Goal: Task Accomplishment & Management: Use online tool/utility

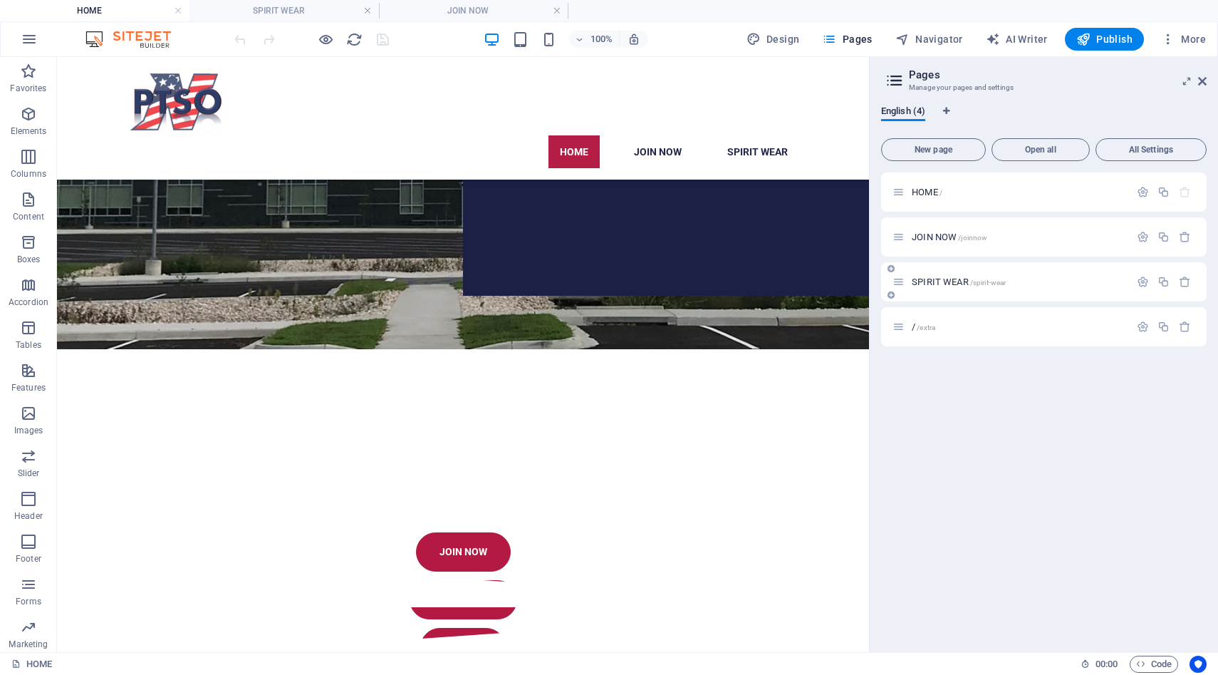
click at [960, 284] on span "SPIRIT WEAR /spirit-wear" at bounding box center [959, 281] width 94 height 11
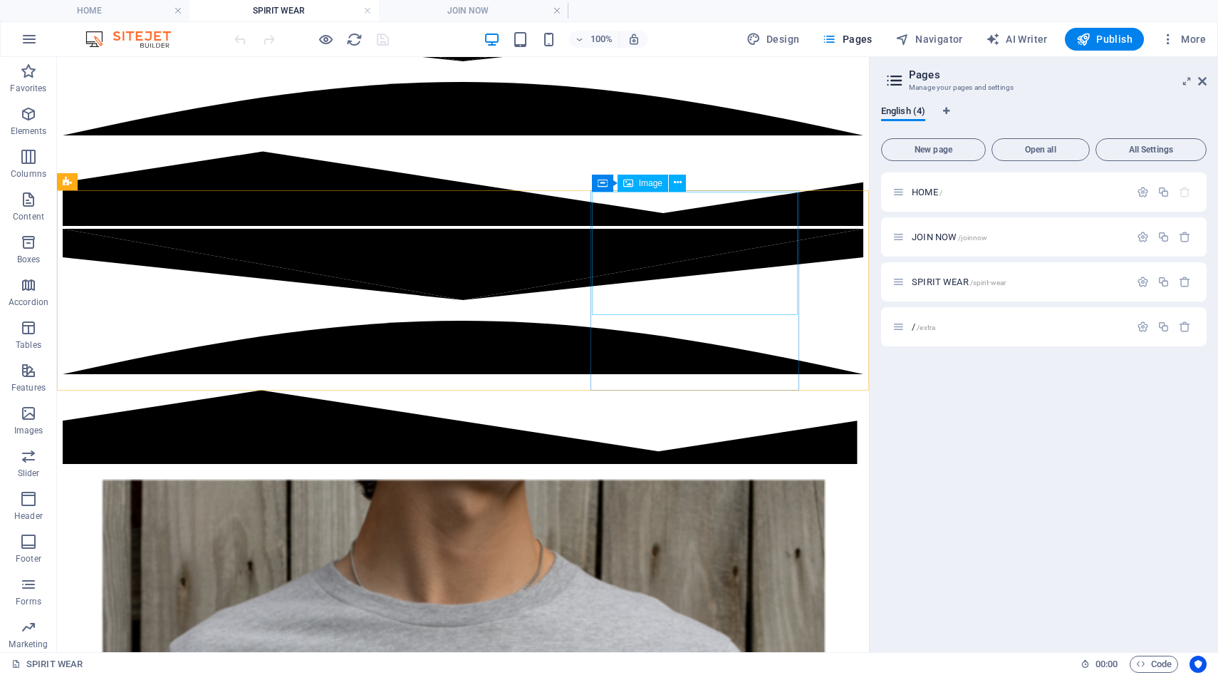
scroll to position [271, 0]
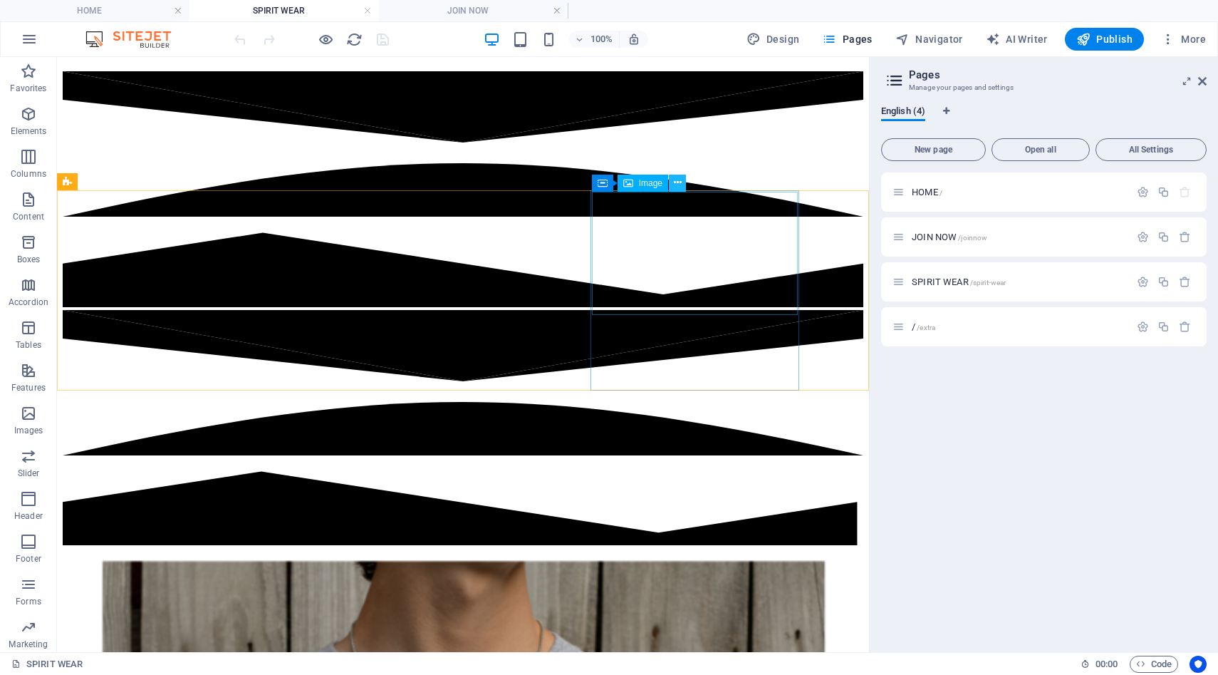
click at [677, 182] on icon at bounding box center [678, 182] width 8 height 15
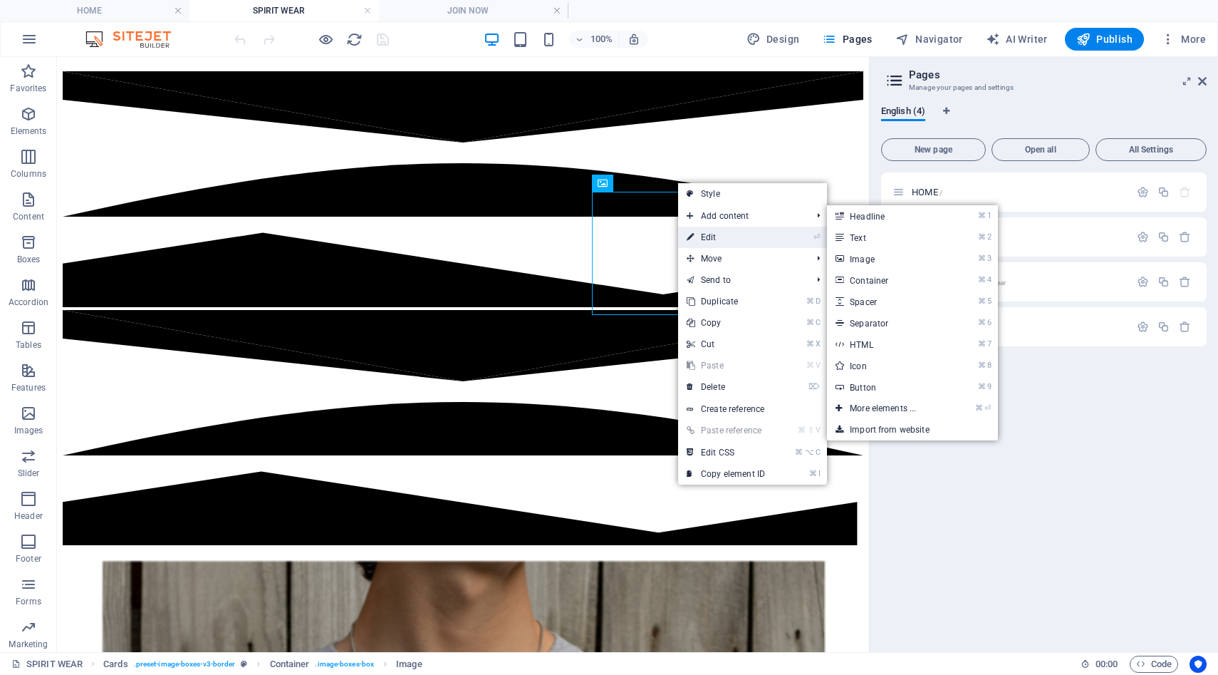
click at [706, 237] on link "⏎ Edit" at bounding box center [725, 237] width 95 height 21
select select "%"
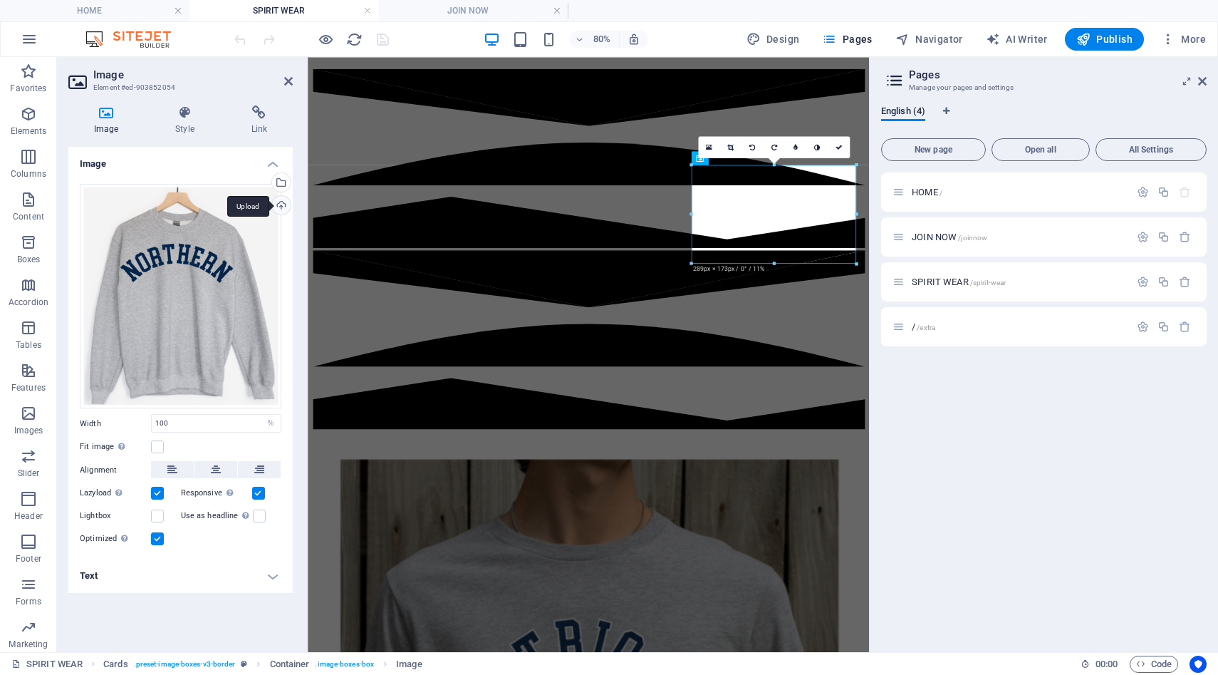
click at [279, 207] on div "Upload" at bounding box center [279, 206] width 21 height 21
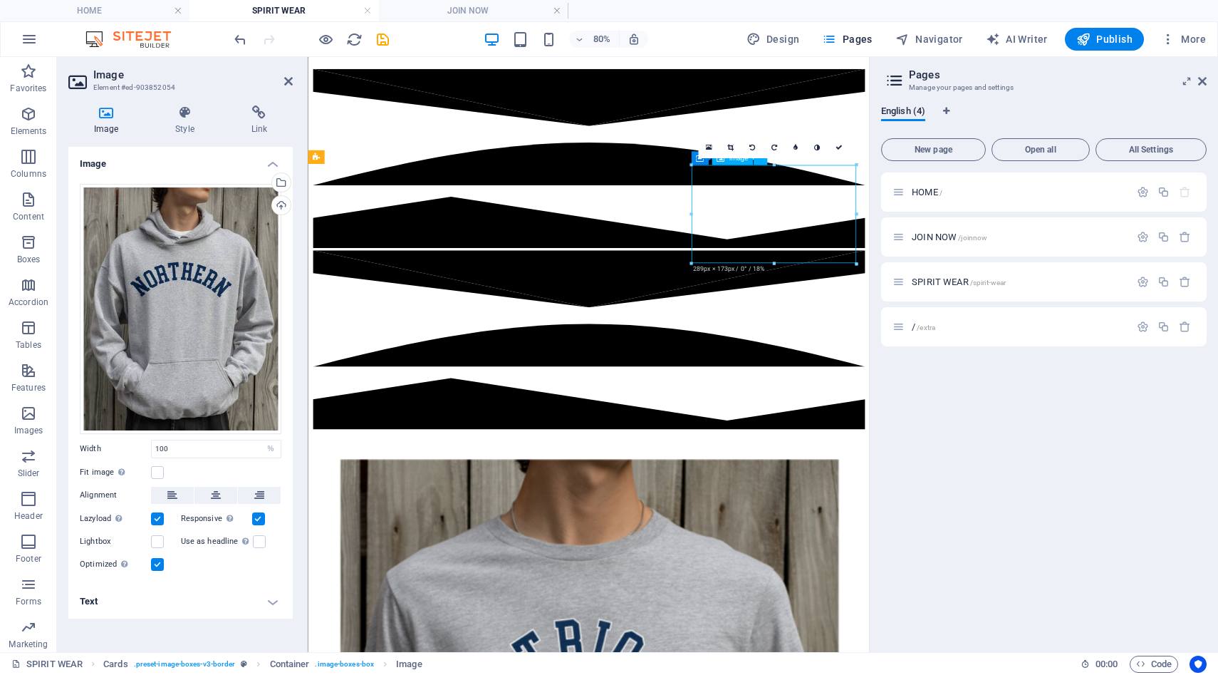
drag, startPoint x: 904, startPoint y: 219, endPoint x: 904, endPoint y: 233, distance: 13.6
click at [712, 148] on link at bounding box center [708, 146] width 21 height 21
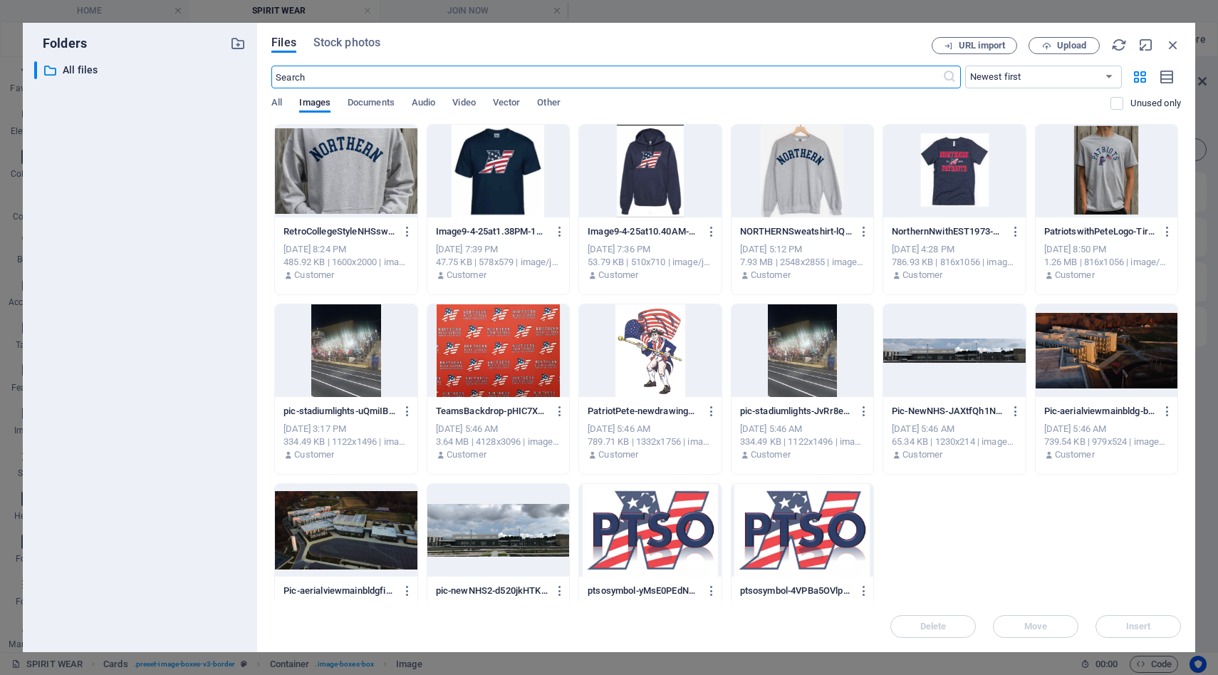
click at [353, 192] on div at bounding box center [346, 171] width 142 height 93
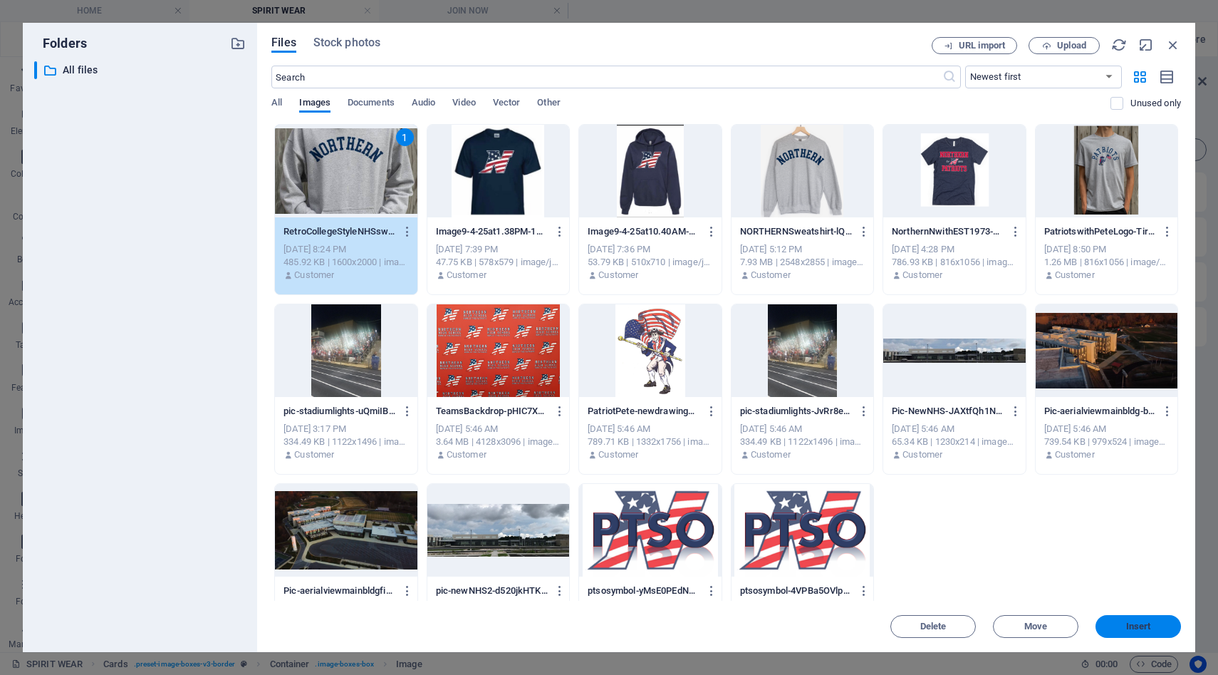
click at [1120, 626] on span "Insert" at bounding box center [1139, 626] width 74 height 9
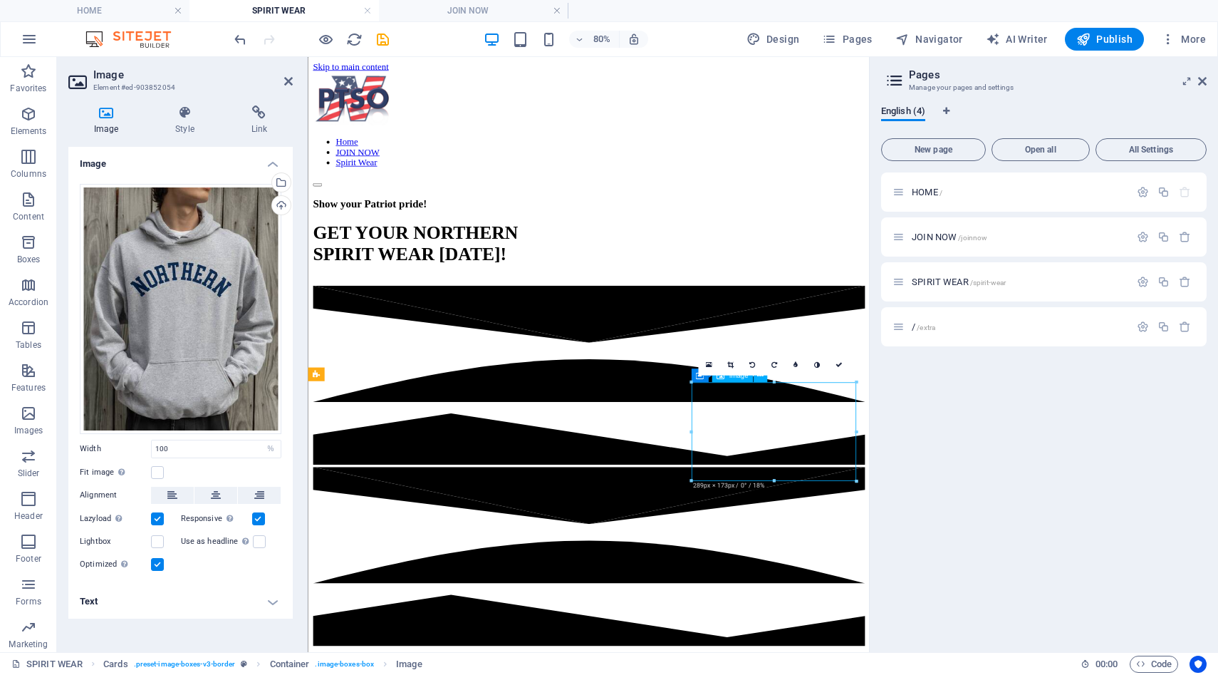
drag, startPoint x: 858, startPoint y: 486, endPoint x: 862, endPoint y: 509, distance: 23.2
click at [839, 370] on link at bounding box center [838, 363] width 21 height 21
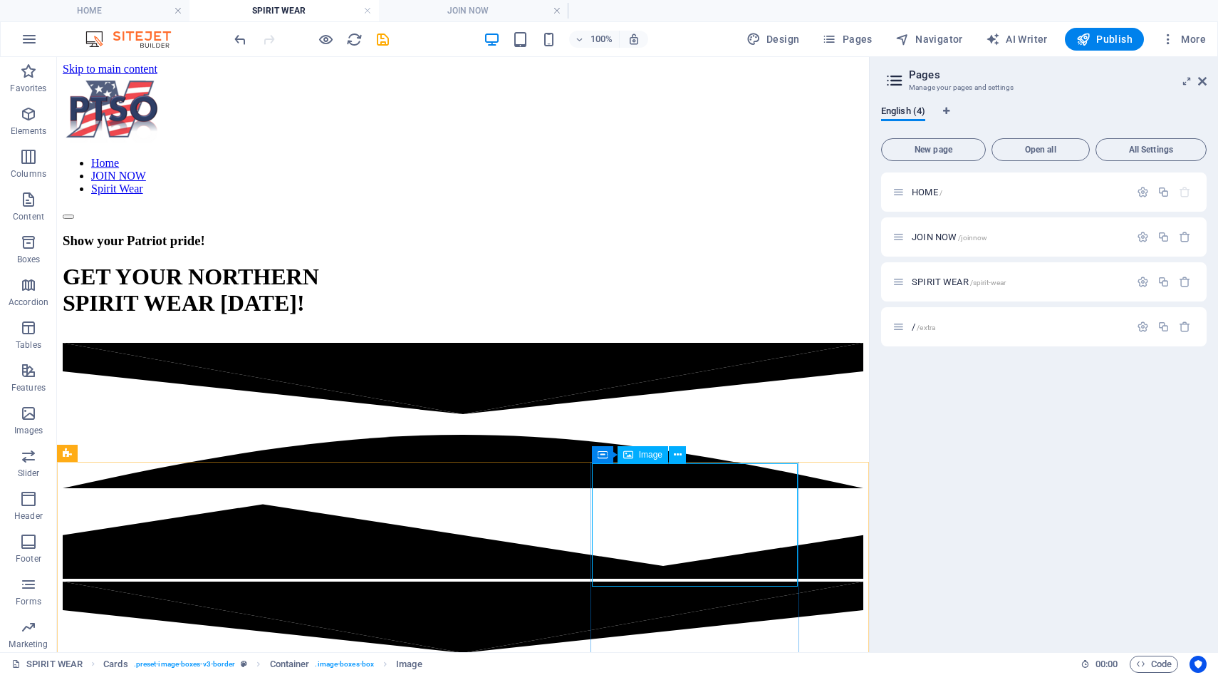
click at [633, 454] on icon at bounding box center [628, 454] width 10 height 17
click at [677, 455] on icon at bounding box center [678, 454] width 8 height 15
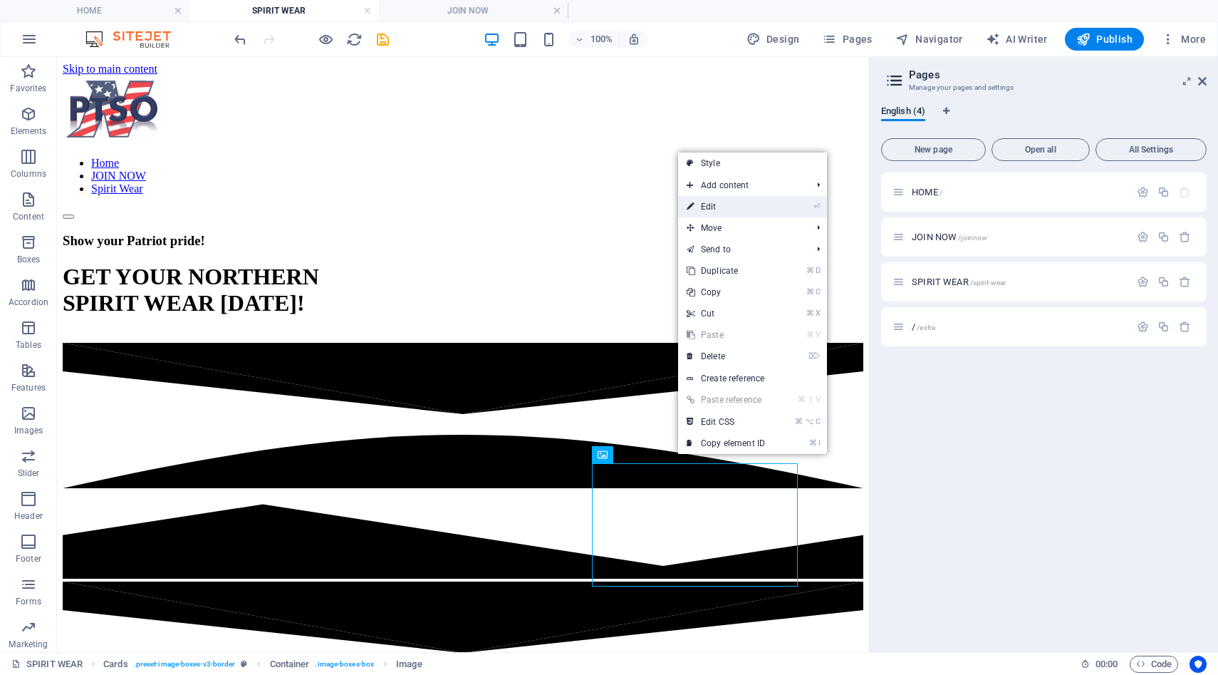
click at [729, 203] on link "⏎ Edit" at bounding box center [725, 206] width 95 height 21
select select "%"
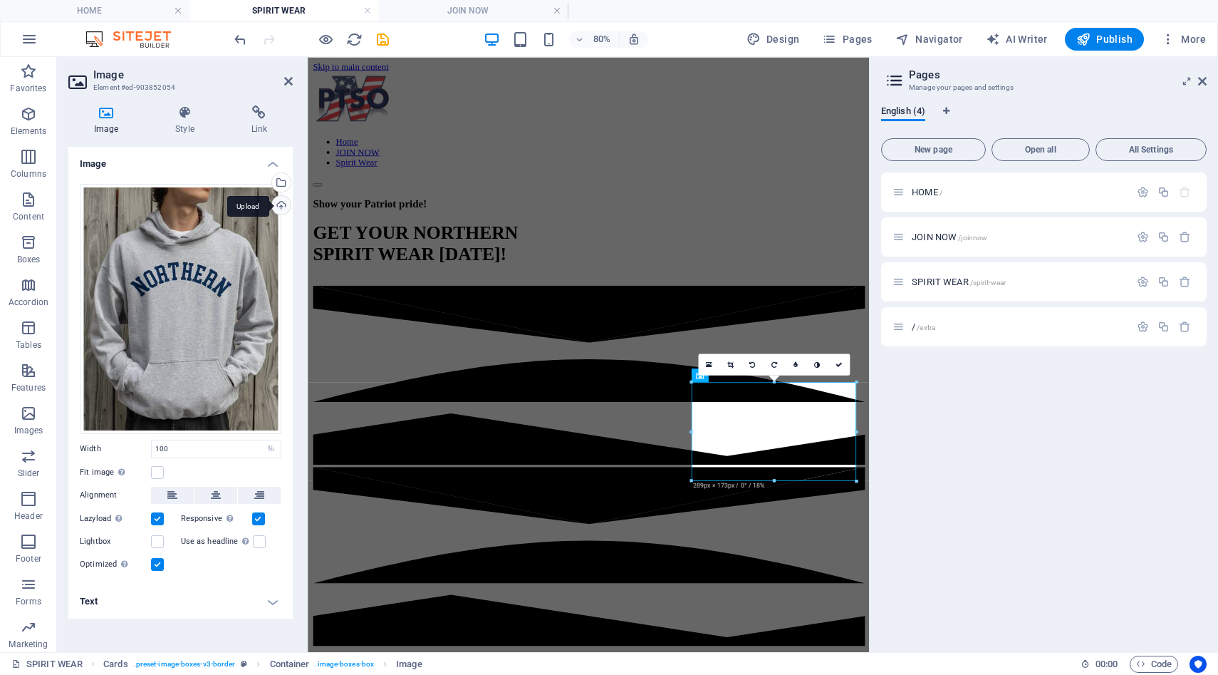
click at [281, 203] on div "Upload" at bounding box center [279, 206] width 21 height 21
click at [730, 365] on icon at bounding box center [731, 364] width 6 height 7
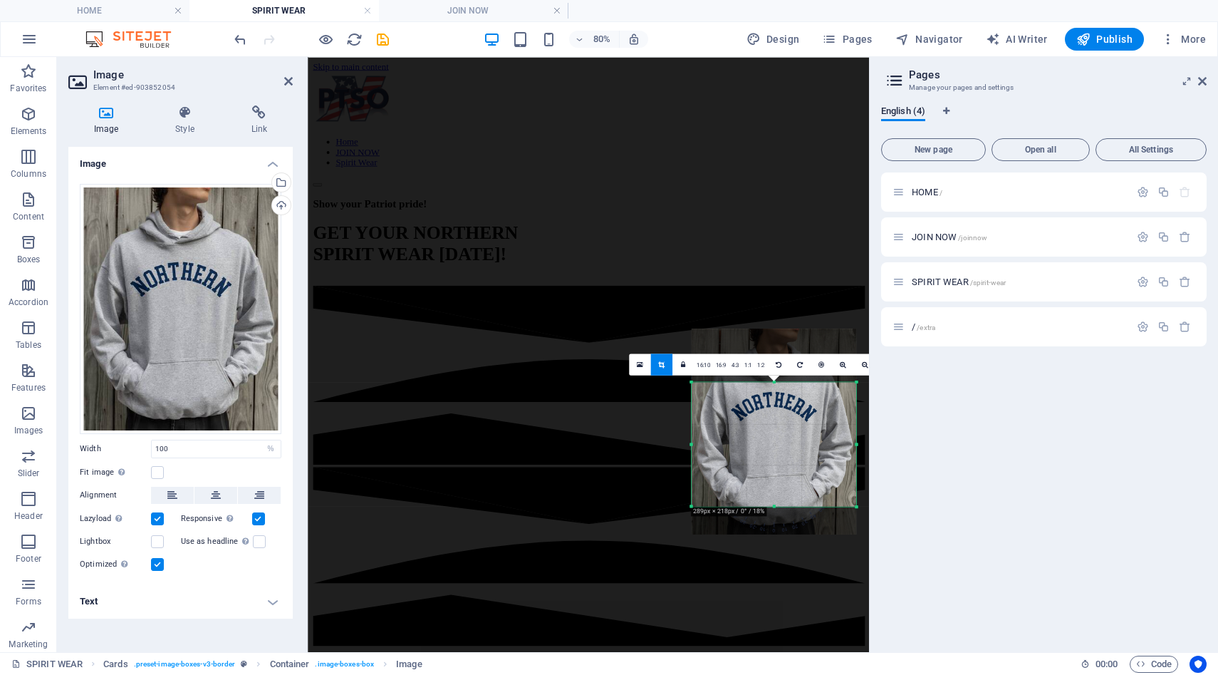
drag, startPoint x: 775, startPoint y: 480, endPoint x: 773, endPoint y: 512, distance: 32.1
click at [773, 506] on div "180 170 160 150 140 130 120 110 100 90 80 70 60 50 40 30 20 10 0 -10 -20 -30 -4…" at bounding box center [774, 444] width 165 height 124
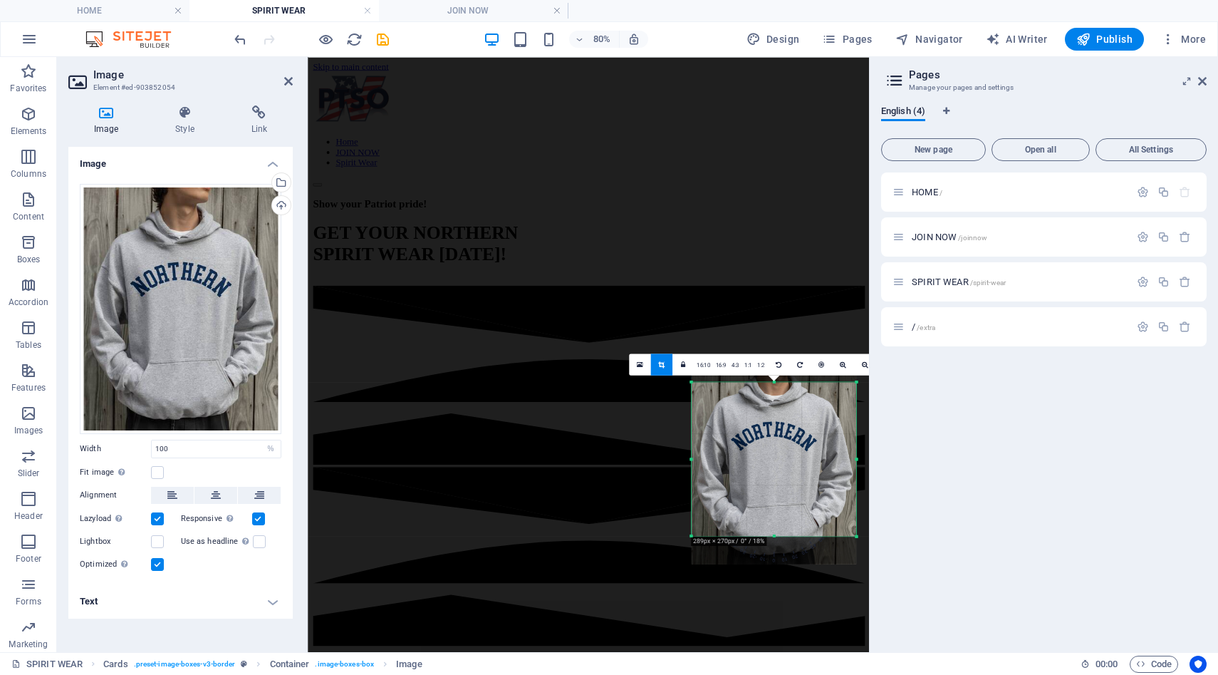
drag, startPoint x: 775, startPoint y: 381, endPoint x: 775, endPoint y: 343, distance: 37.1
click at [775, 343] on div "H3 Banner Container Container Preset HTML Preset Container Preset Container Ima…" at bounding box center [588, 354] width 561 height 595
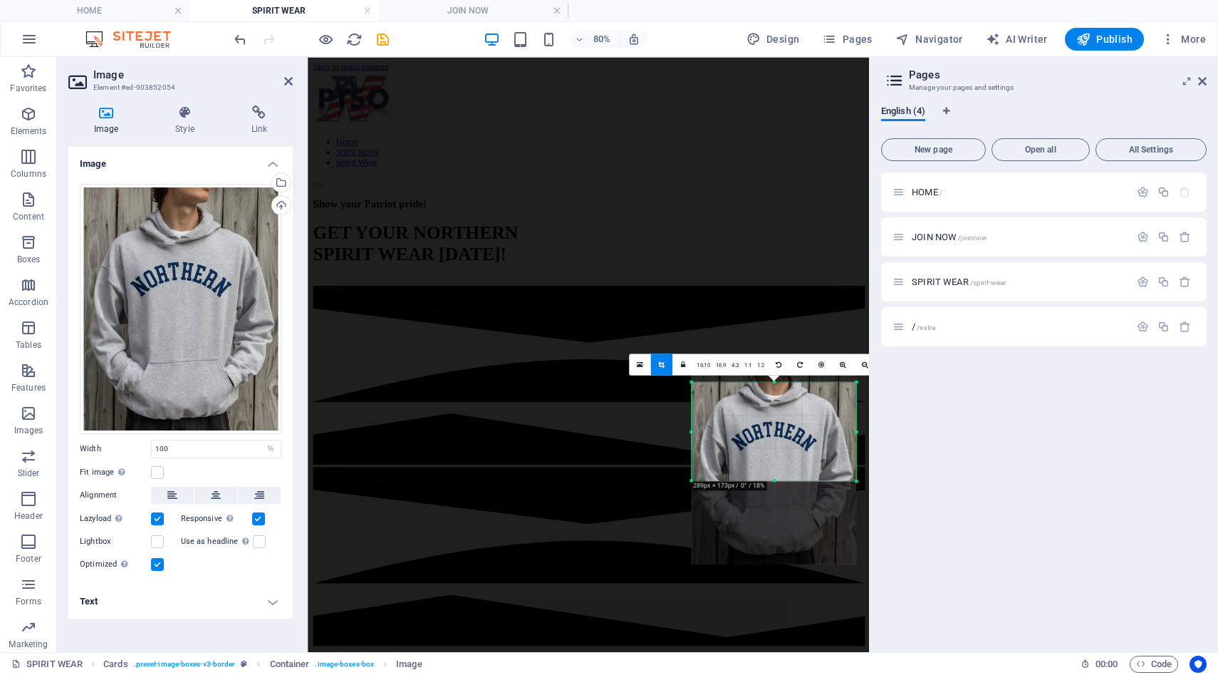
drag, startPoint x: 773, startPoint y: 535, endPoint x: 774, endPoint y: 466, distance: 69.1
click at [774, 466] on div "180 170 160 150 140 130 120 110 100 90 80 70 60 50 40 30 20 10 0 -10 -20 -30 -4…" at bounding box center [774, 431] width 165 height 98
click at [638, 367] on icon at bounding box center [639, 365] width 6 height 8
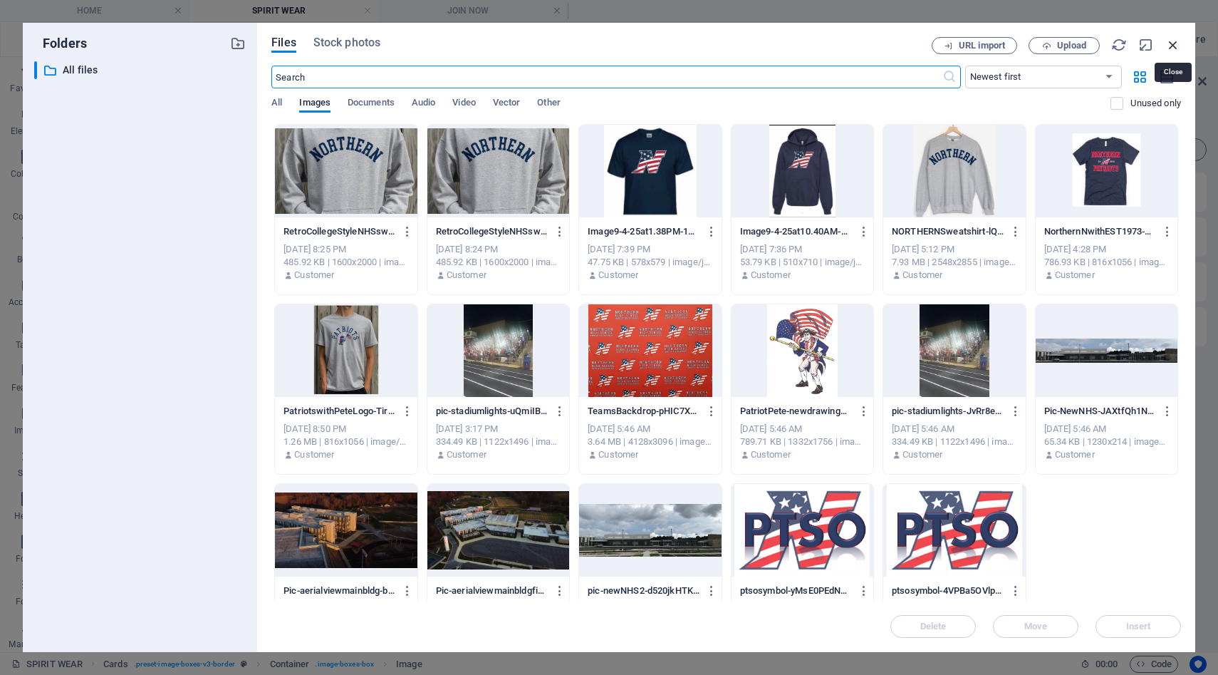
click at [1174, 44] on icon "button" at bounding box center [1174, 45] width 16 height 16
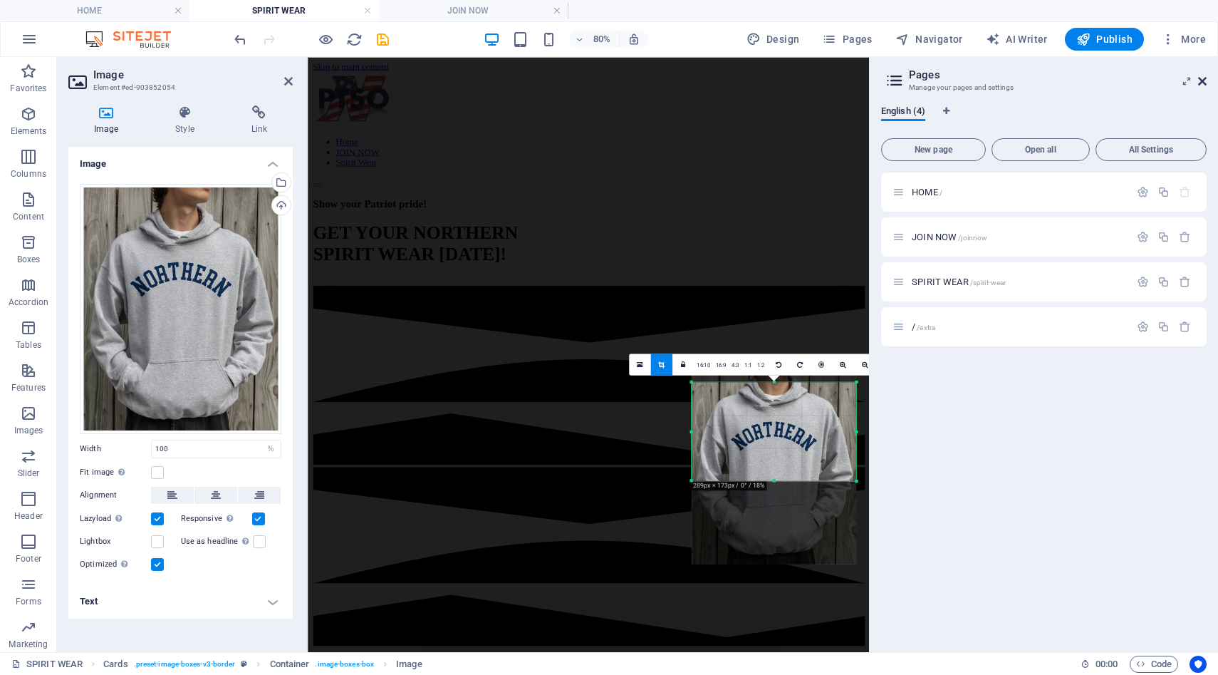
click at [1200, 83] on icon at bounding box center [1203, 81] width 9 height 11
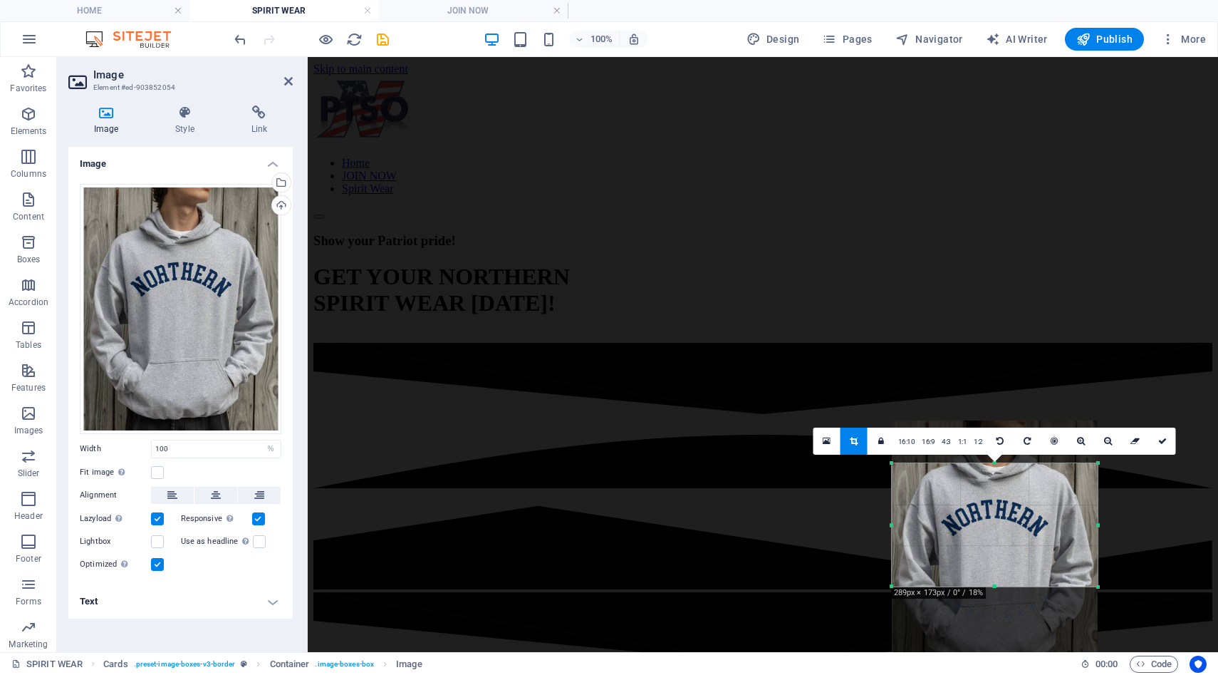
drag, startPoint x: 1003, startPoint y: 548, endPoint x: 1001, endPoint y: 535, distance: 12.9
click at [1001, 535] on div at bounding box center [995, 548] width 206 height 257
click at [1159, 440] on icon at bounding box center [1163, 441] width 9 height 9
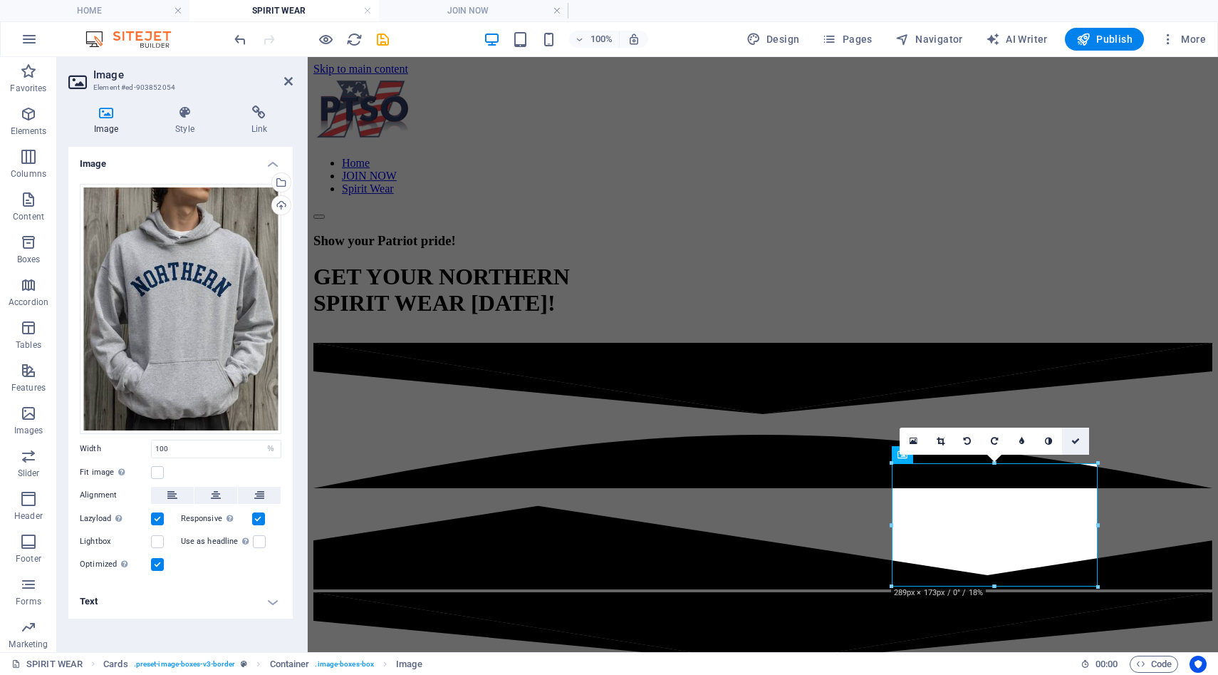
click at [1077, 442] on icon at bounding box center [1076, 441] width 9 height 9
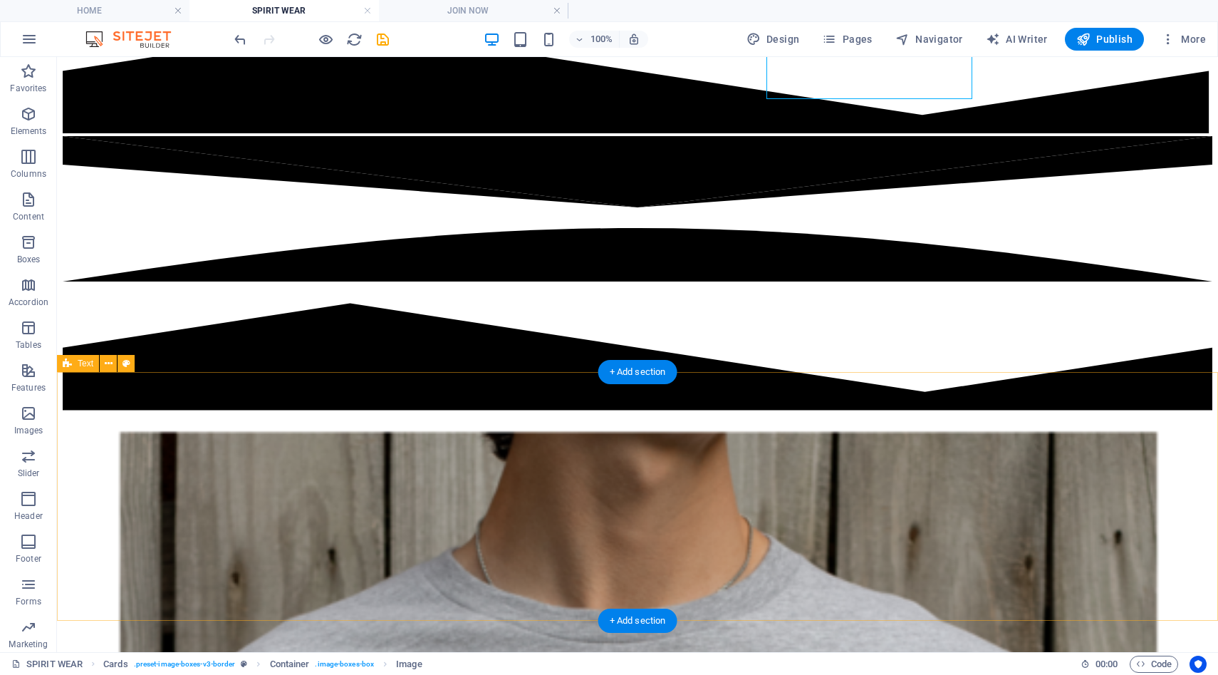
scroll to position [489, 0]
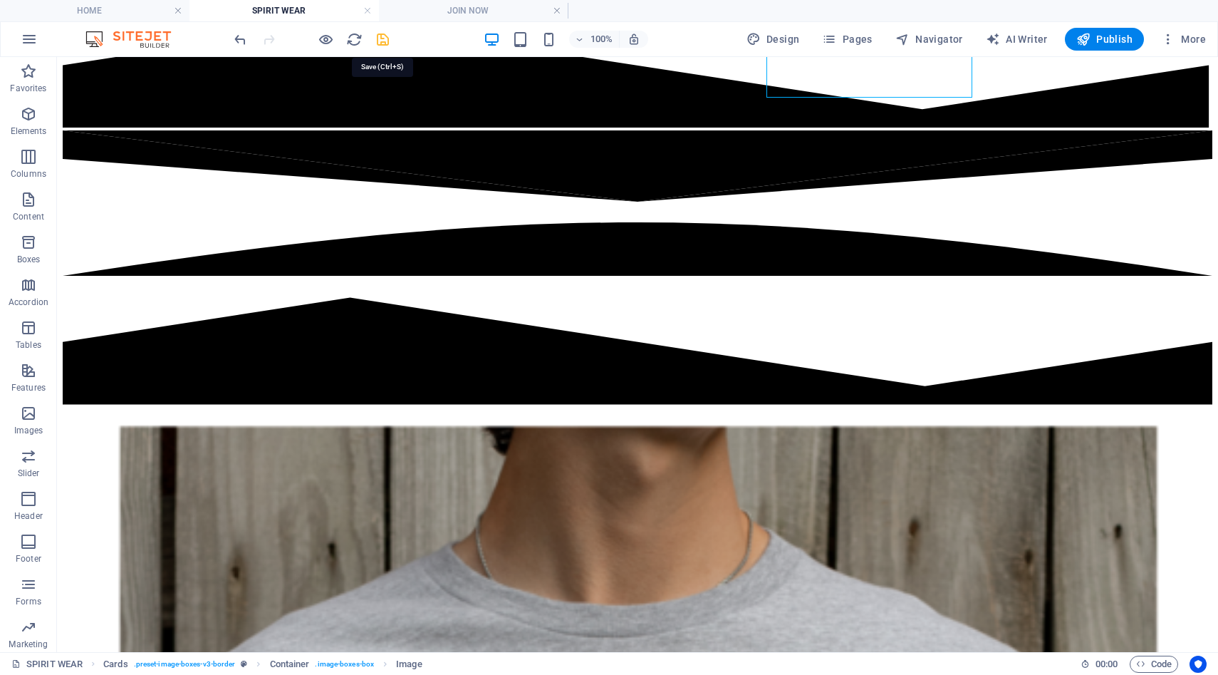
click at [383, 41] on icon "save" at bounding box center [383, 39] width 16 height 16
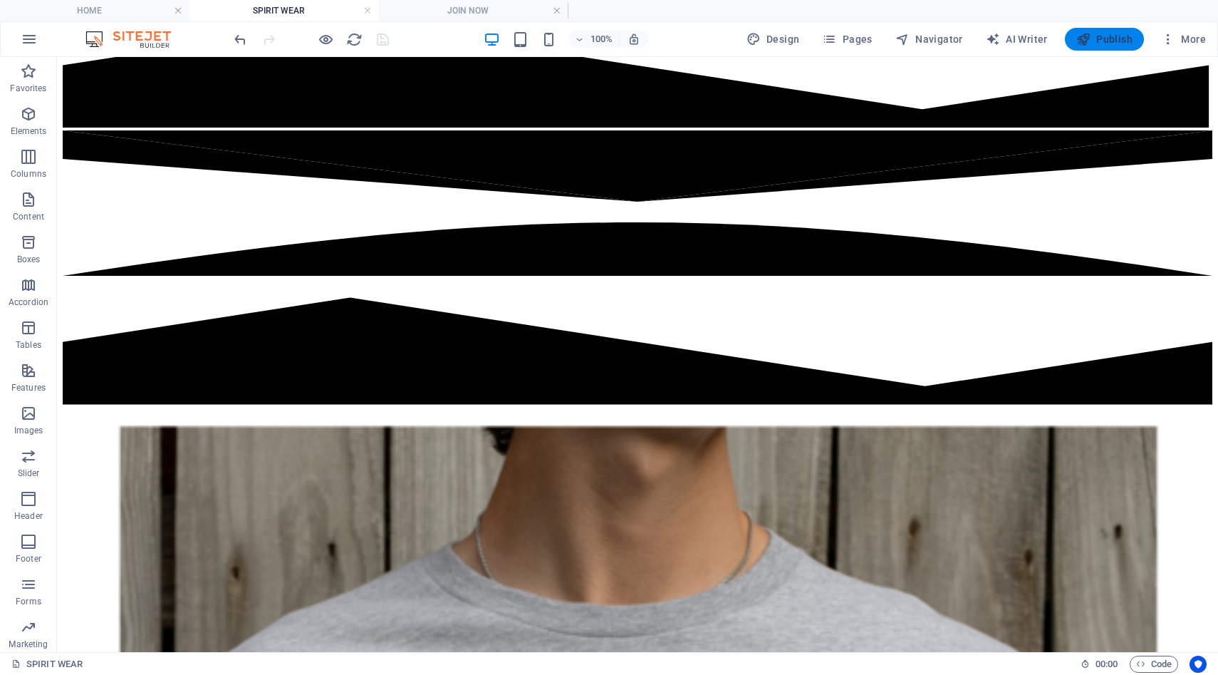
click at [1086, 41] on icon "button" at bounding box center [1084, 39] width 14 height 14
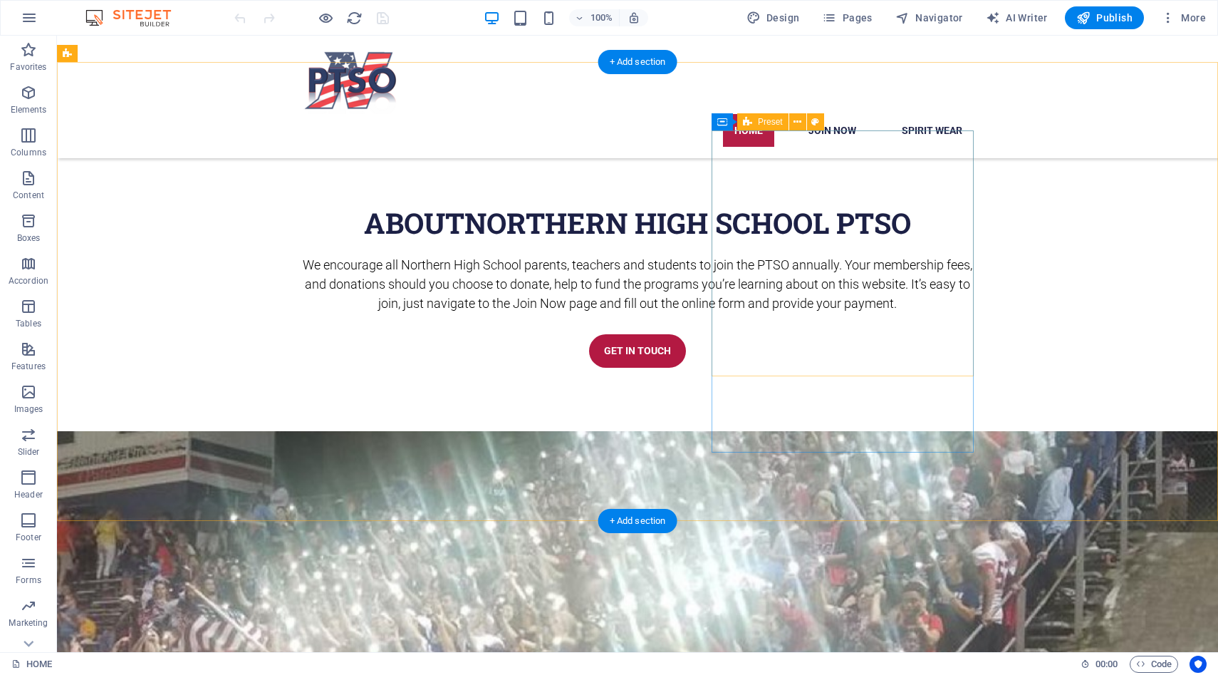
scroll to position [905, 0]
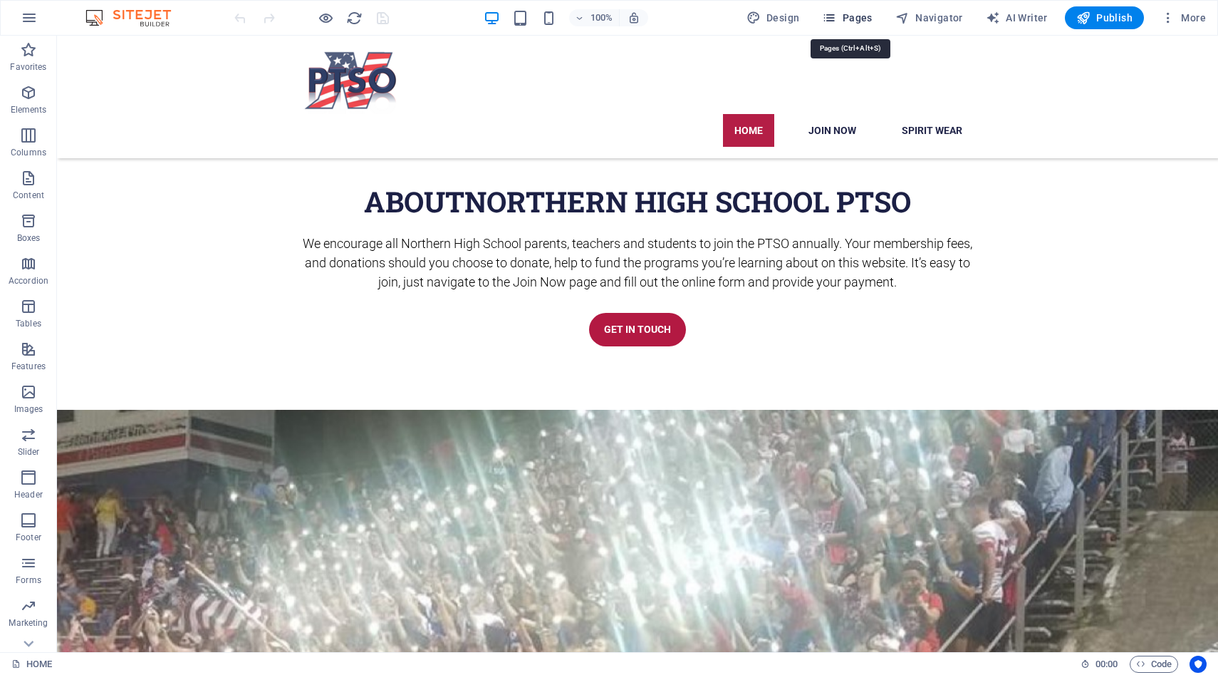
click at [863, 21] on span "Pages" at bounding box center [847, 18] width 50 height 14
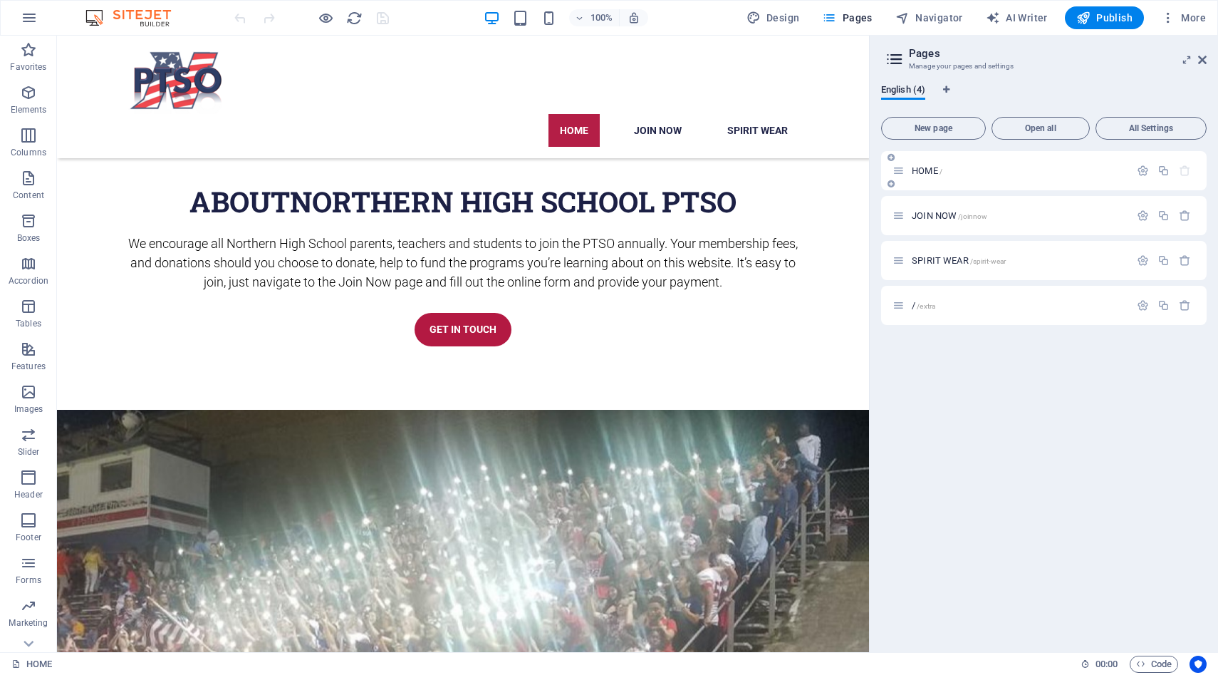
click at [941, 171] on span "/" at bounding box center [941, 171] width 3 height 8
click at [208, 315] on icon at bounding box center [210, 316] width 8 height 15
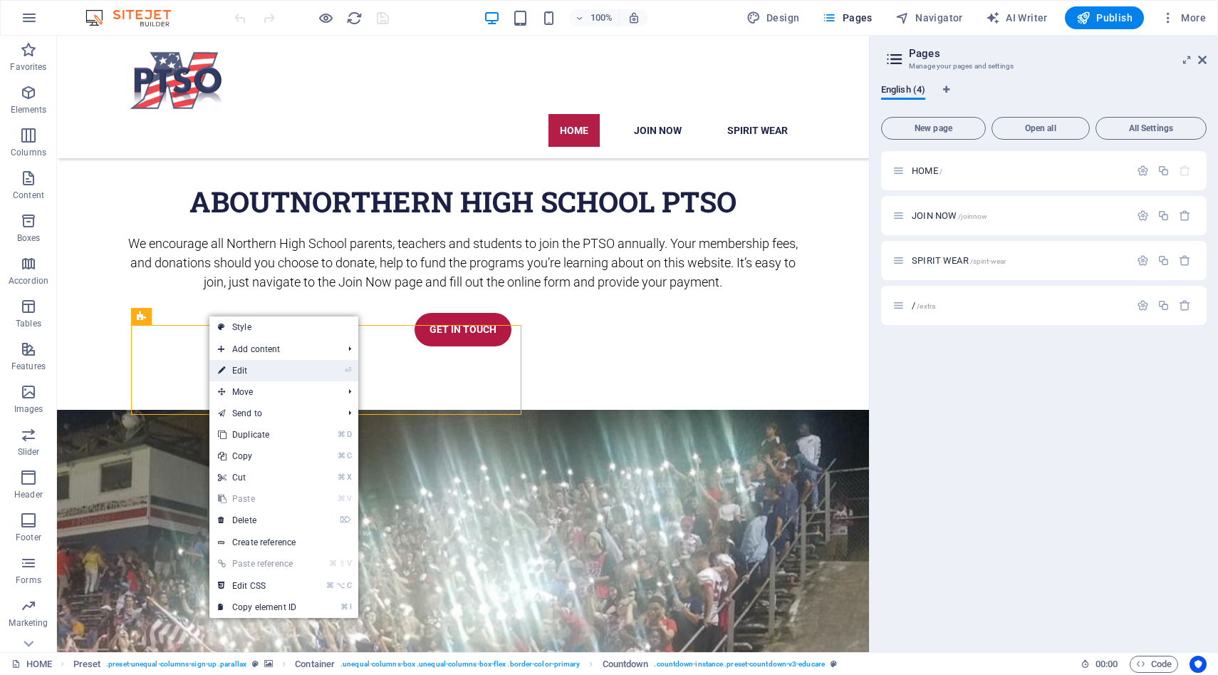
click at [234, 366] on link "⏎ Edit" at bounding box center [256, 370] width 95 height 21
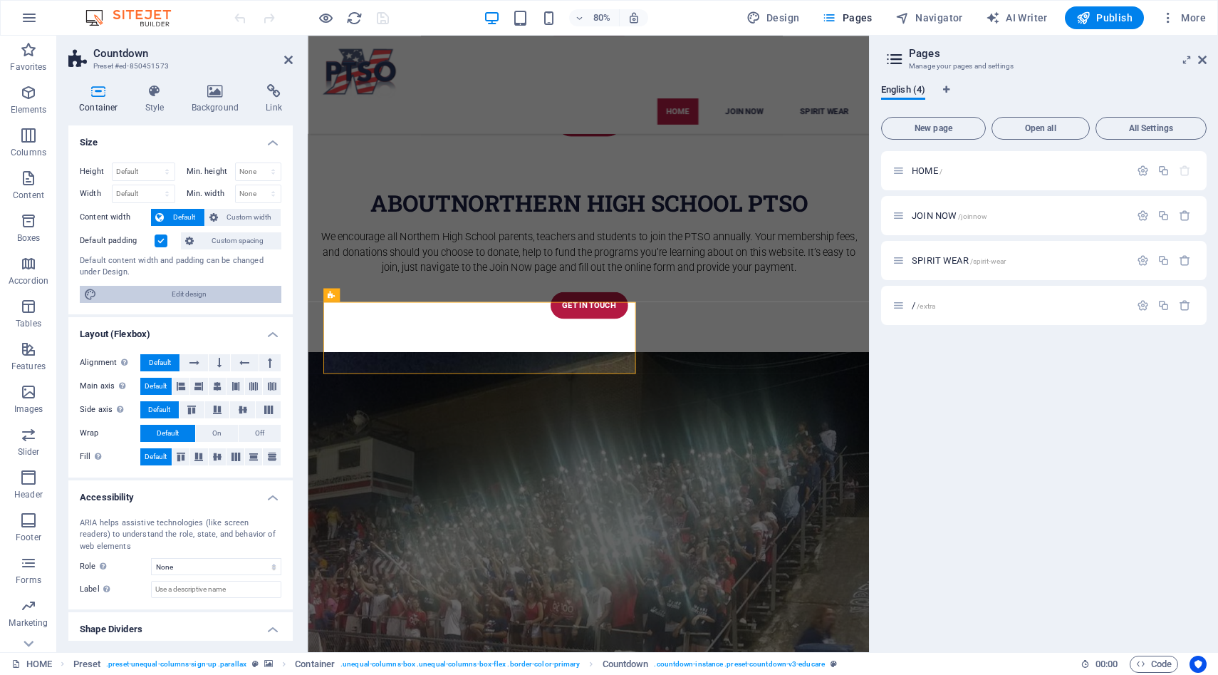
scroll to position [37, 0]
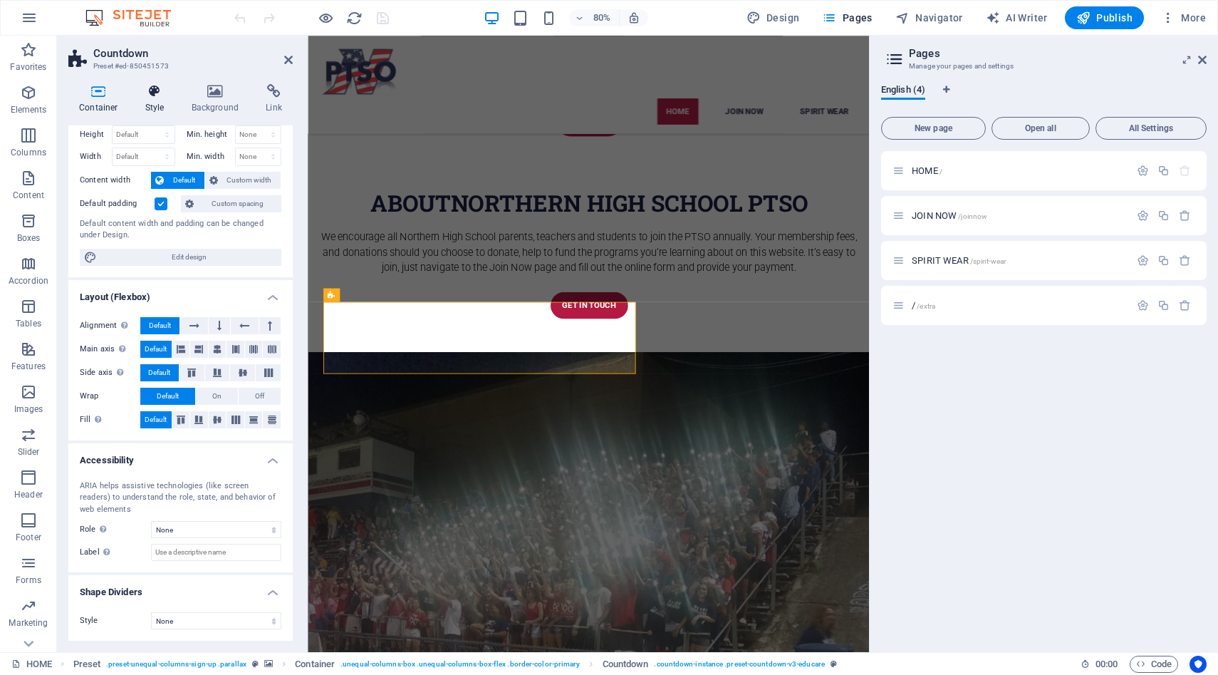
click at [151, 95] on icon at bounding box center [155, 91] width 41 height 14
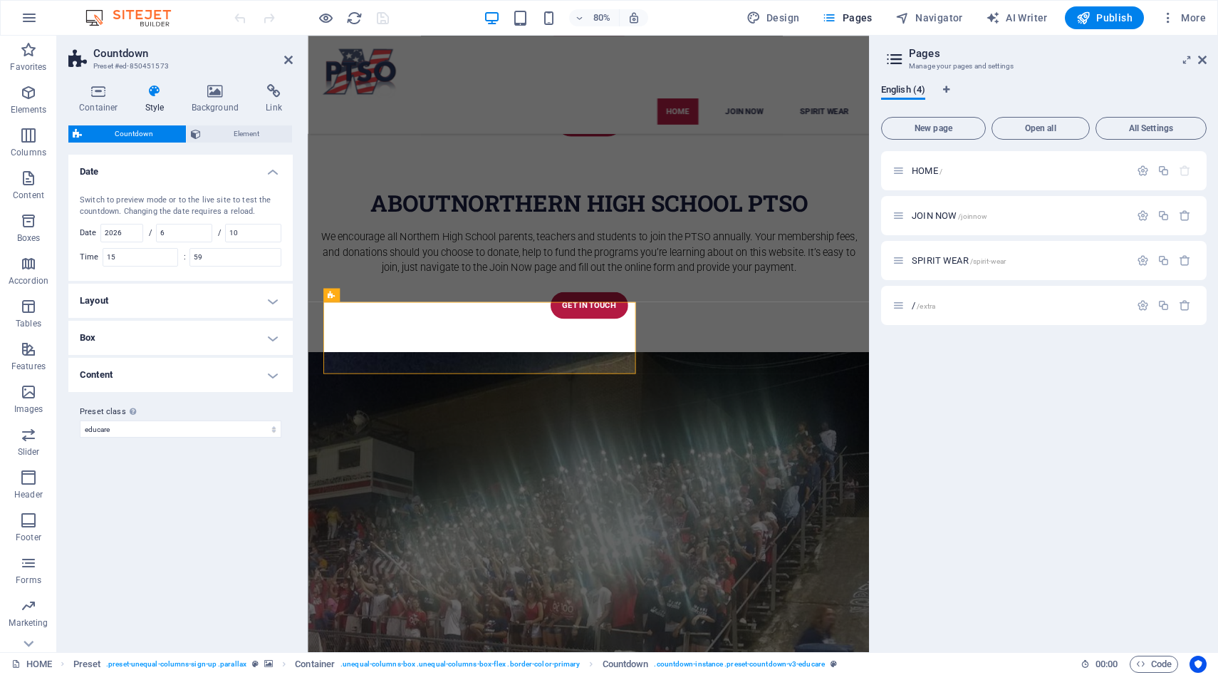
click at [162, 305] on h4 "Layout" at bounding box center [180, 301] width 224 height 34
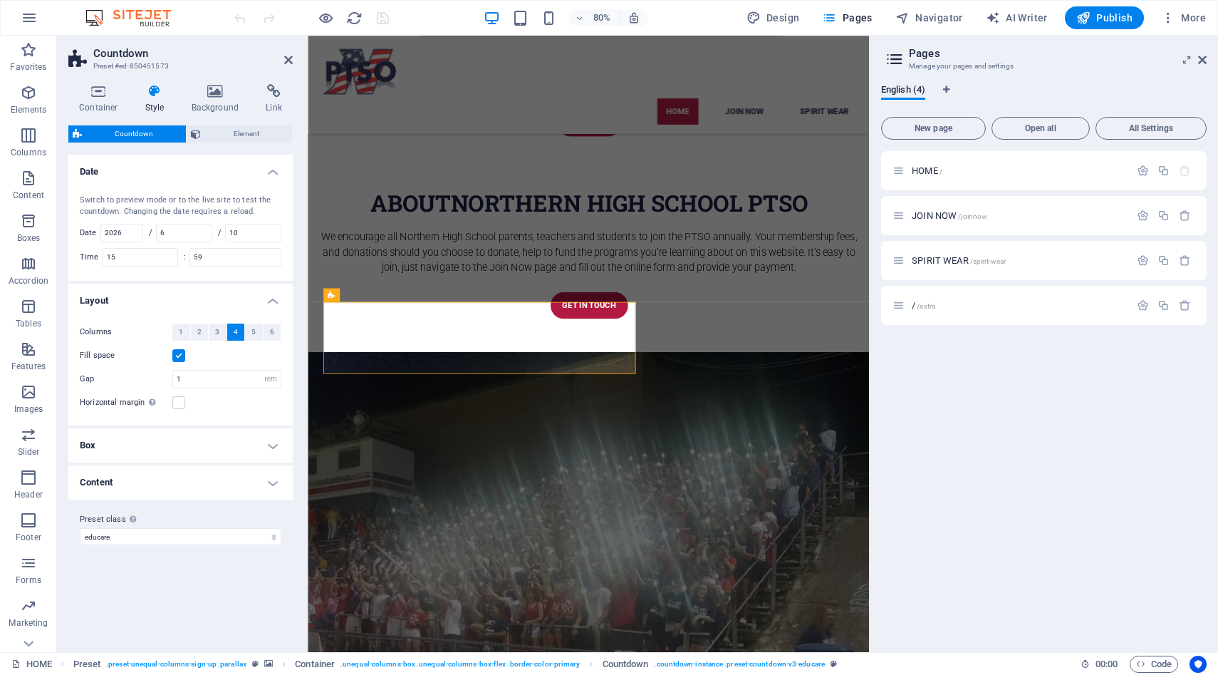
click at [161, 95] on icon at bounding box center [155, 91] width 41 height 14
click at [207, 98] on h4 "Background" at bounding box center [218, 99] width 75 height 30
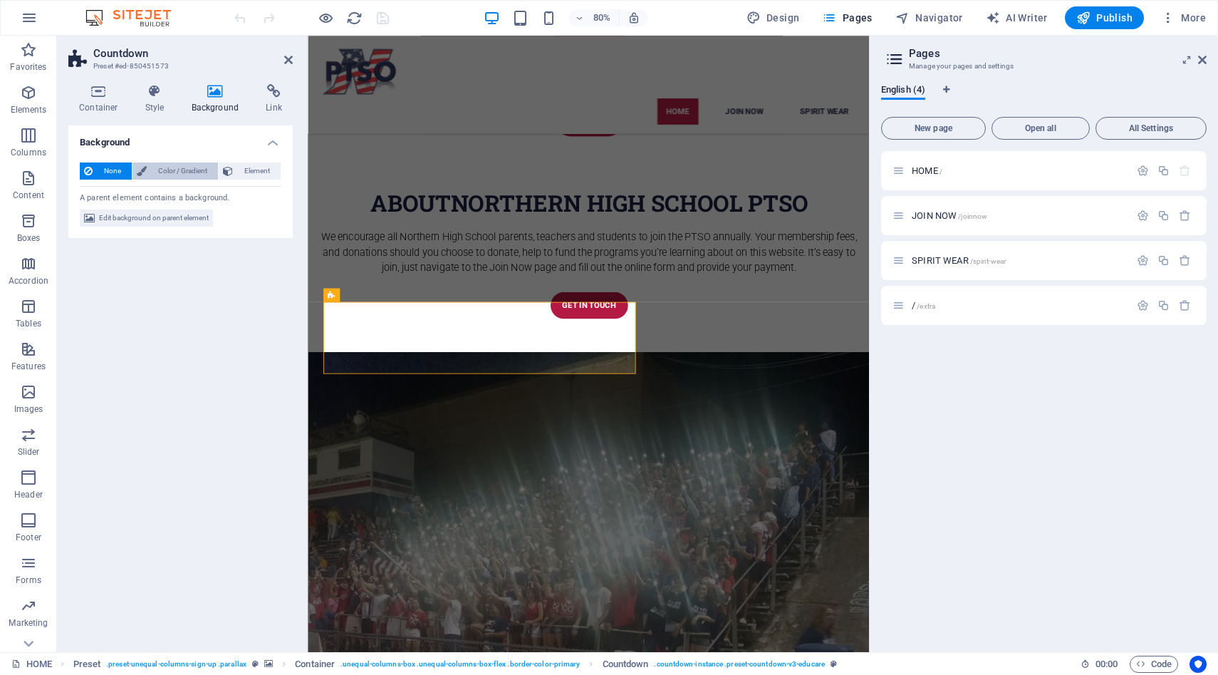
click at [176, 173] on span "Color / Gradient" at bounding box center [182, 170] width 63 height 17
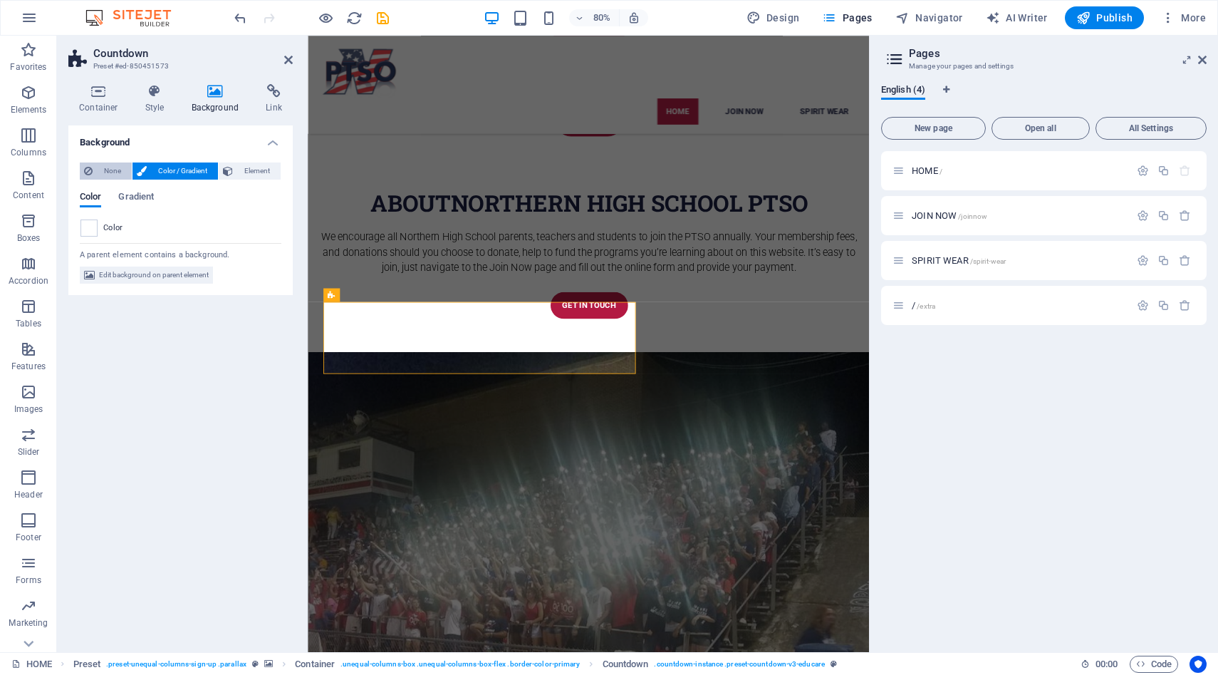
click at [104, 170] on span "None" at bounding box center [112, 170] width 31 height 17
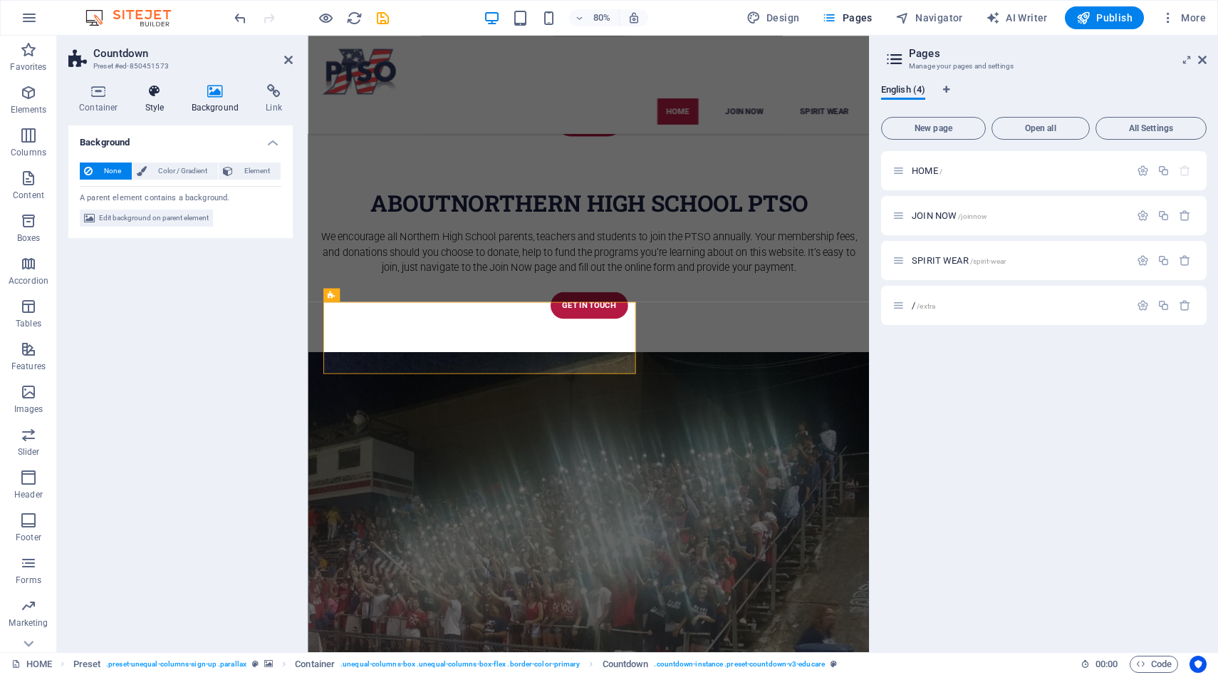
click at [150, 95] on icon at bounding box center [155, 91] width 41 height 14
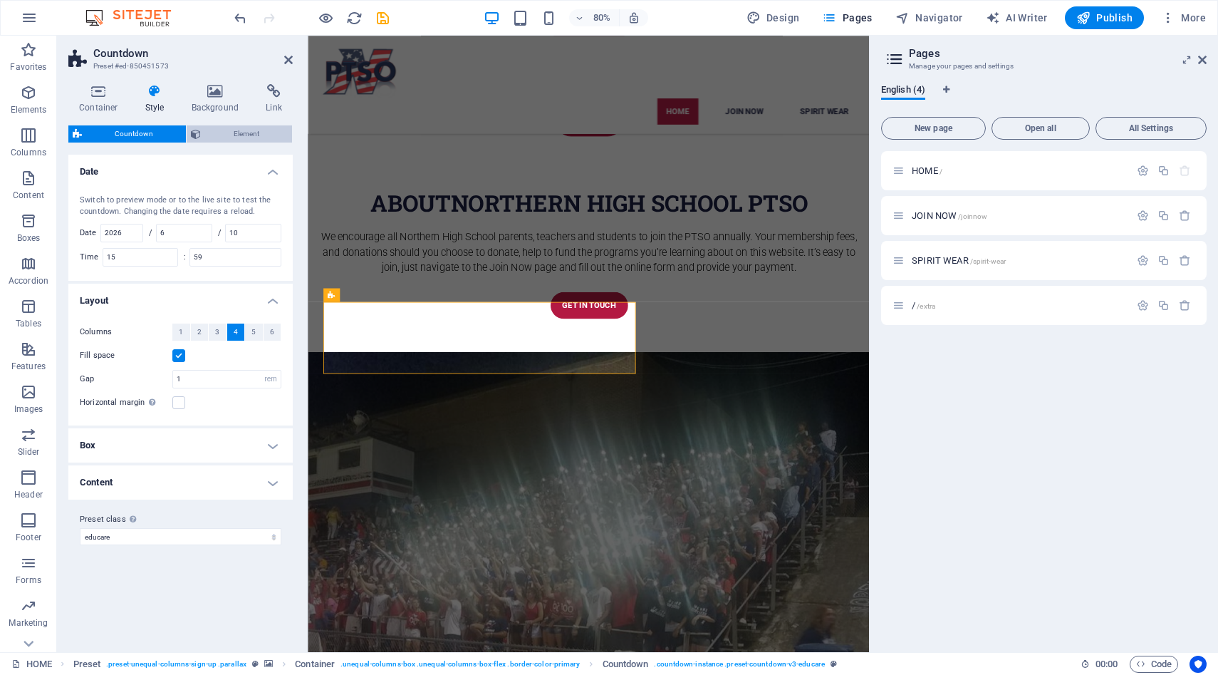
click at [234, 138] on span "Element" at bounding box center [246, 133] width 83 height 17
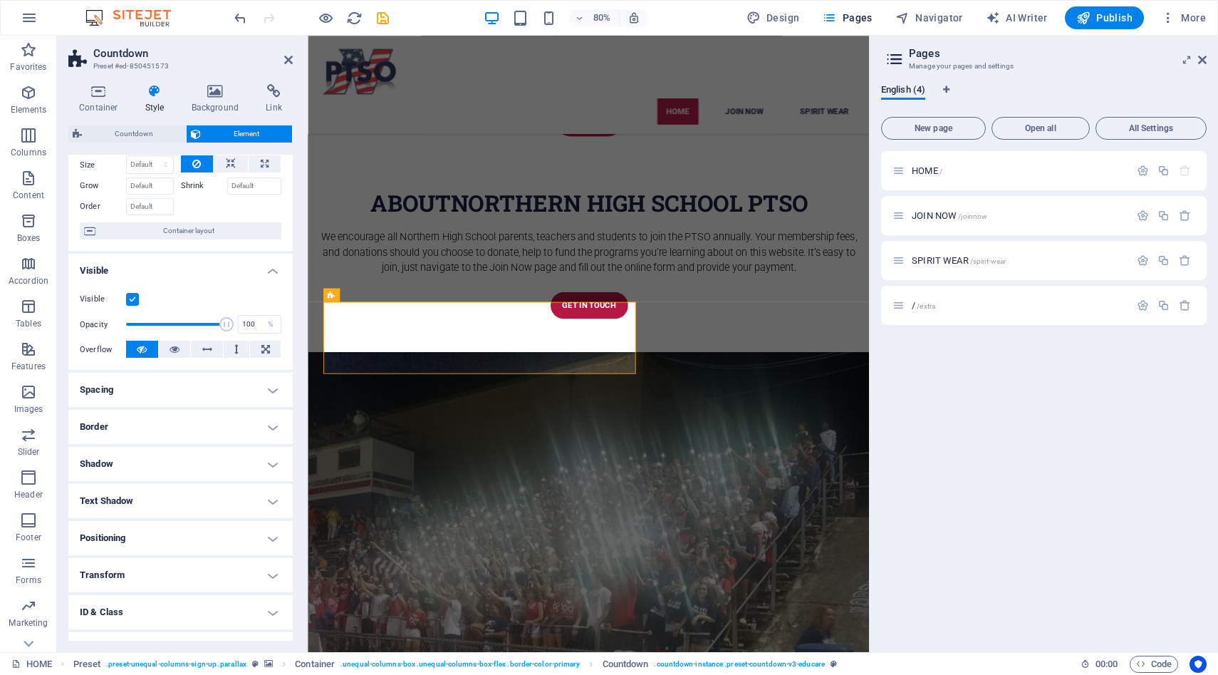
scroll to position [0, 0]
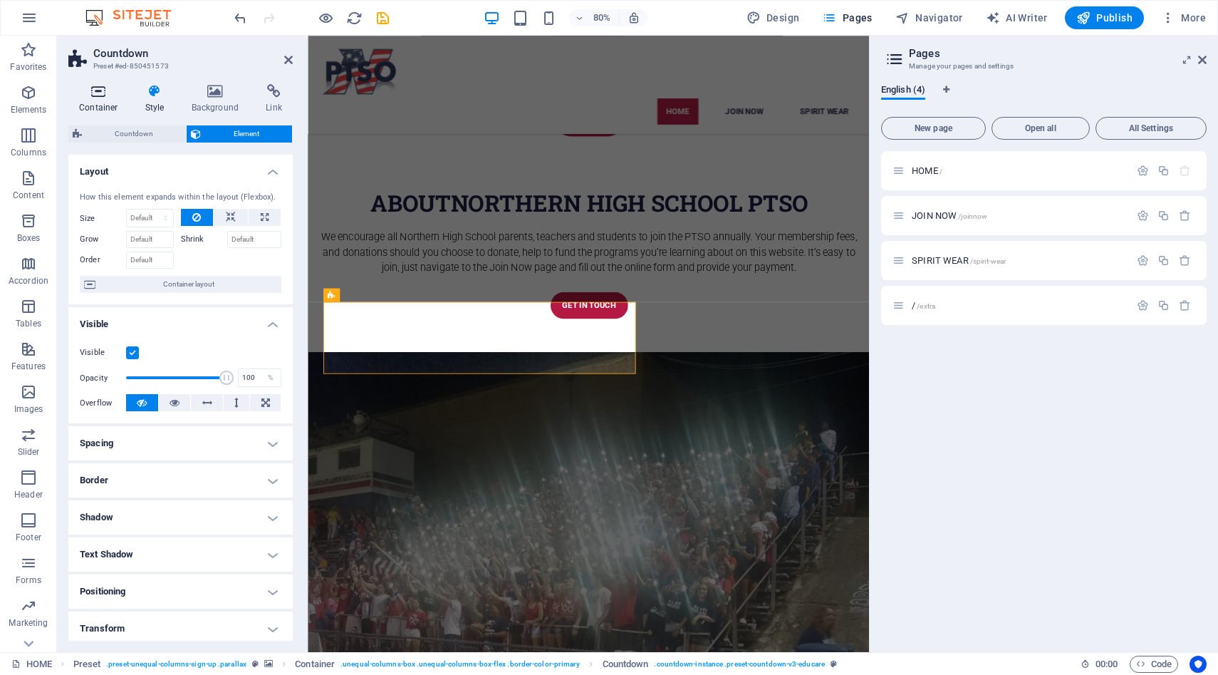
click at [106, 98] on icon at bounding box center [98, 91] width 61 height 14
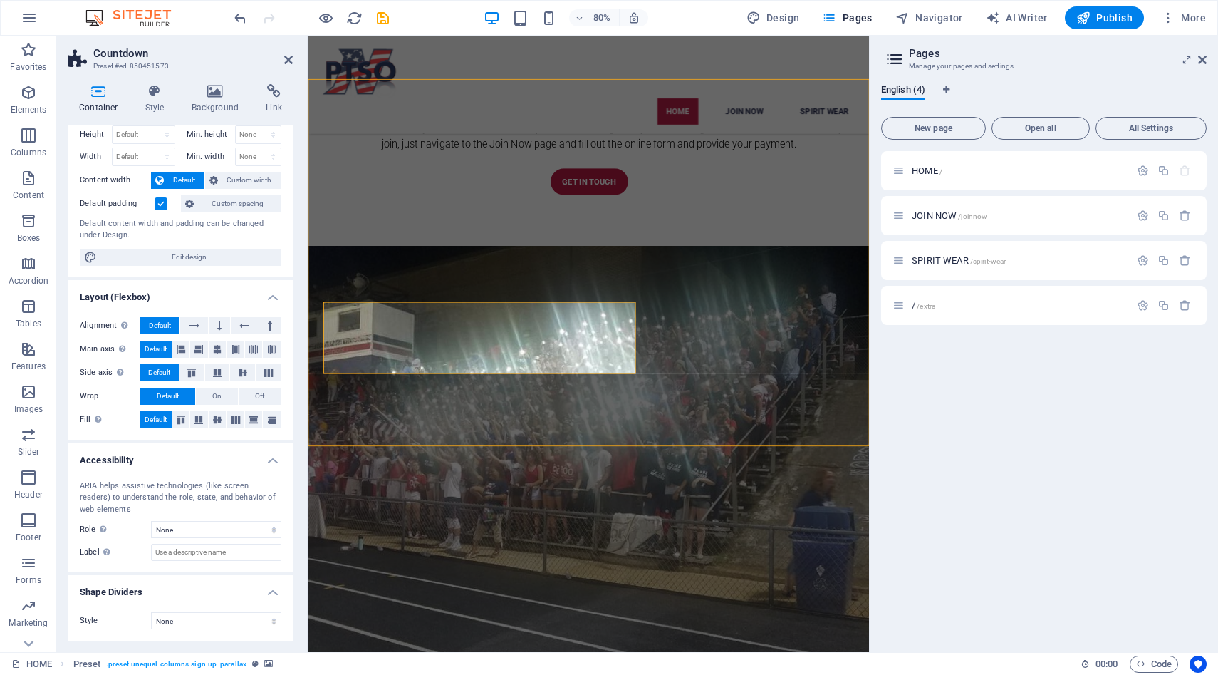
scroll to position [905, 0]
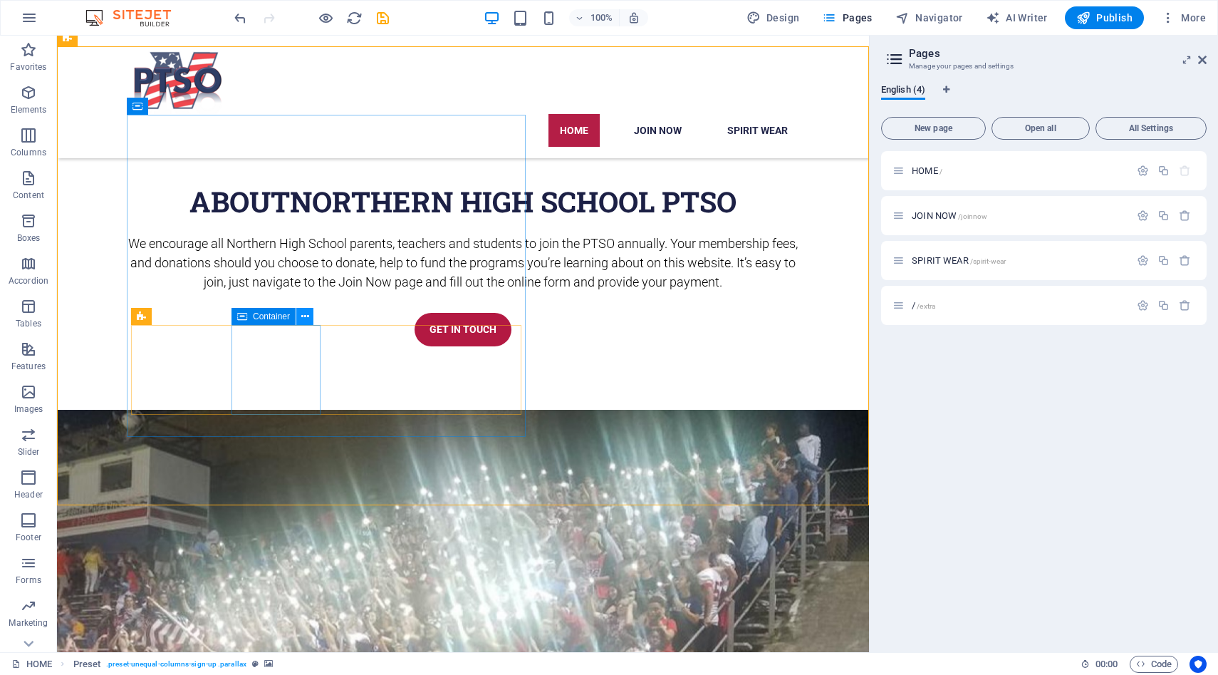
click at [307, 317] on icon at bounding box center [305, 316] width 8 height 15
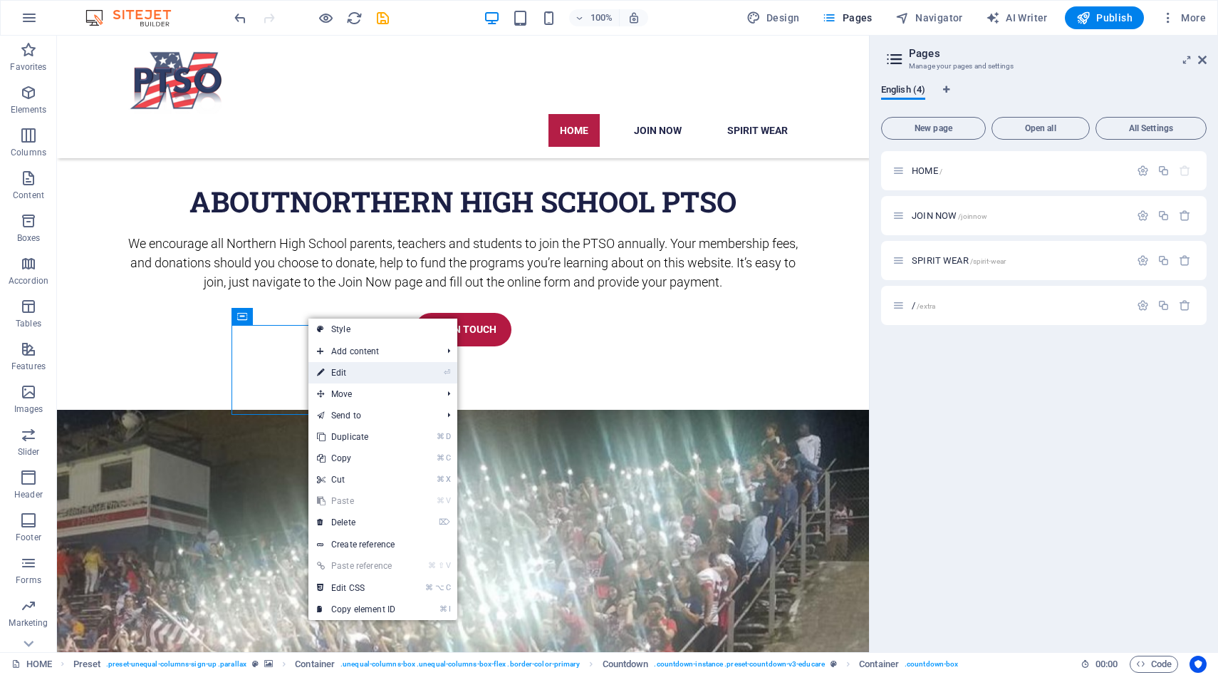
click at [341, 369] on link "⏎ Edit" at bounding box center [356, 372] width 95 height 21
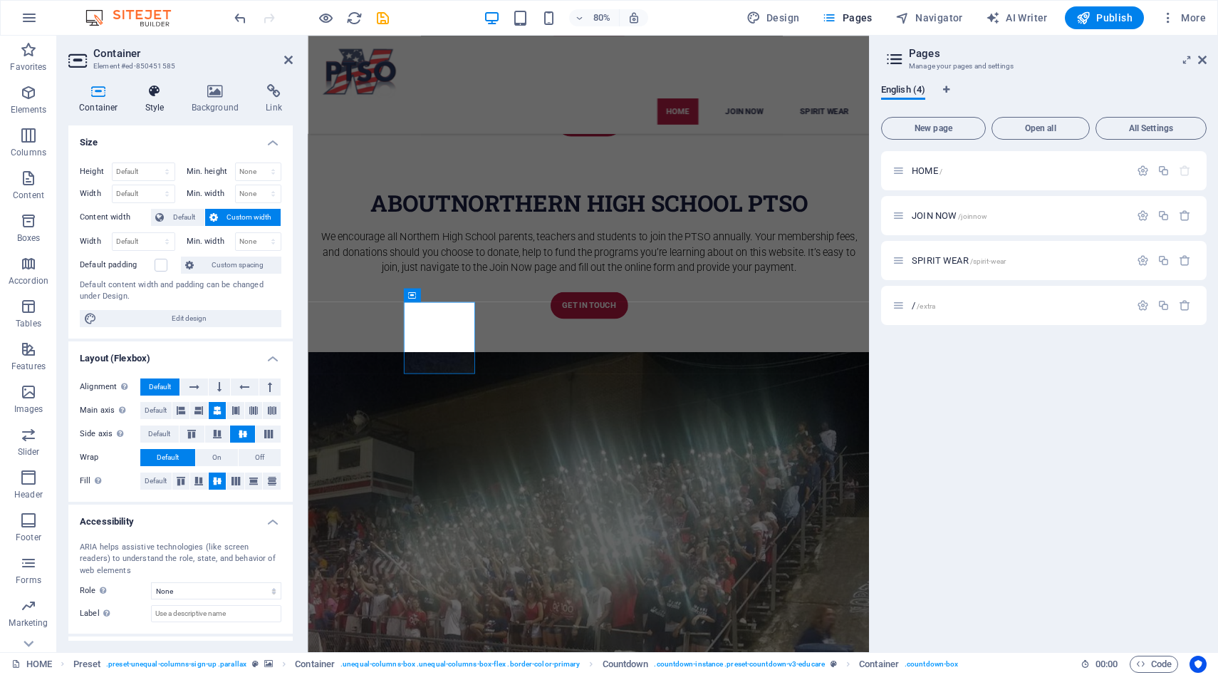
click at [152, 89] on icon at bounding box center [155, 91] width 41 height 14
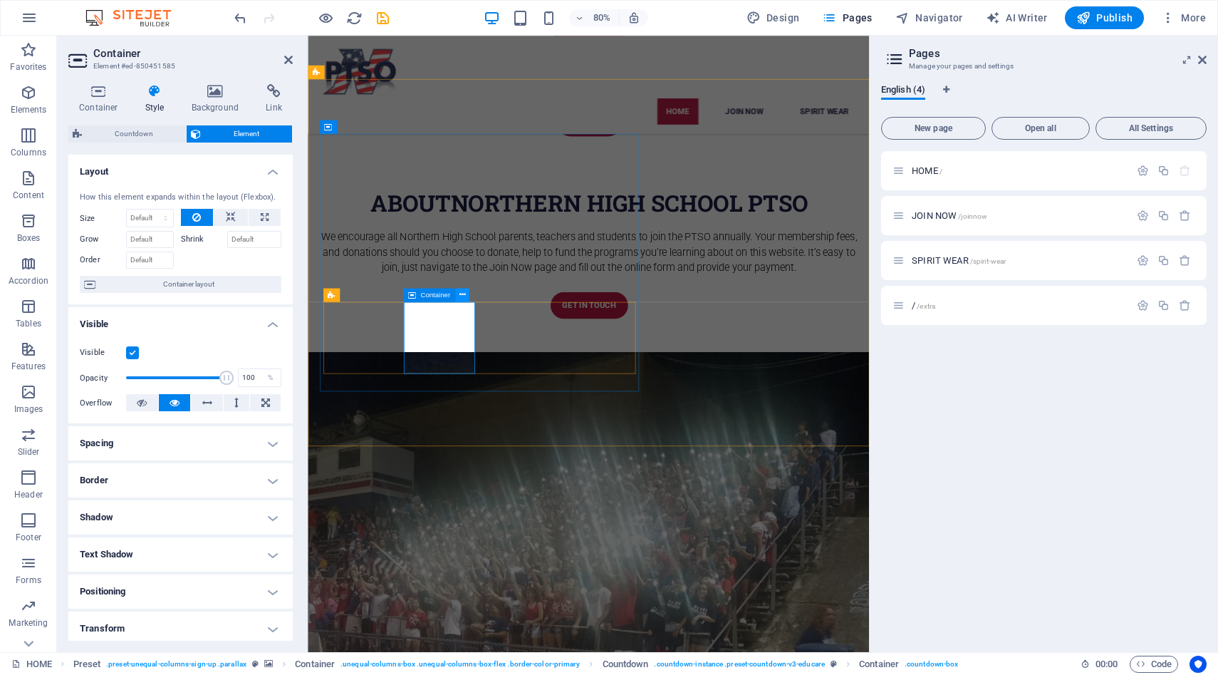
click at [464, 298] on icon at bounding box center [462, 295] width 6 height 12
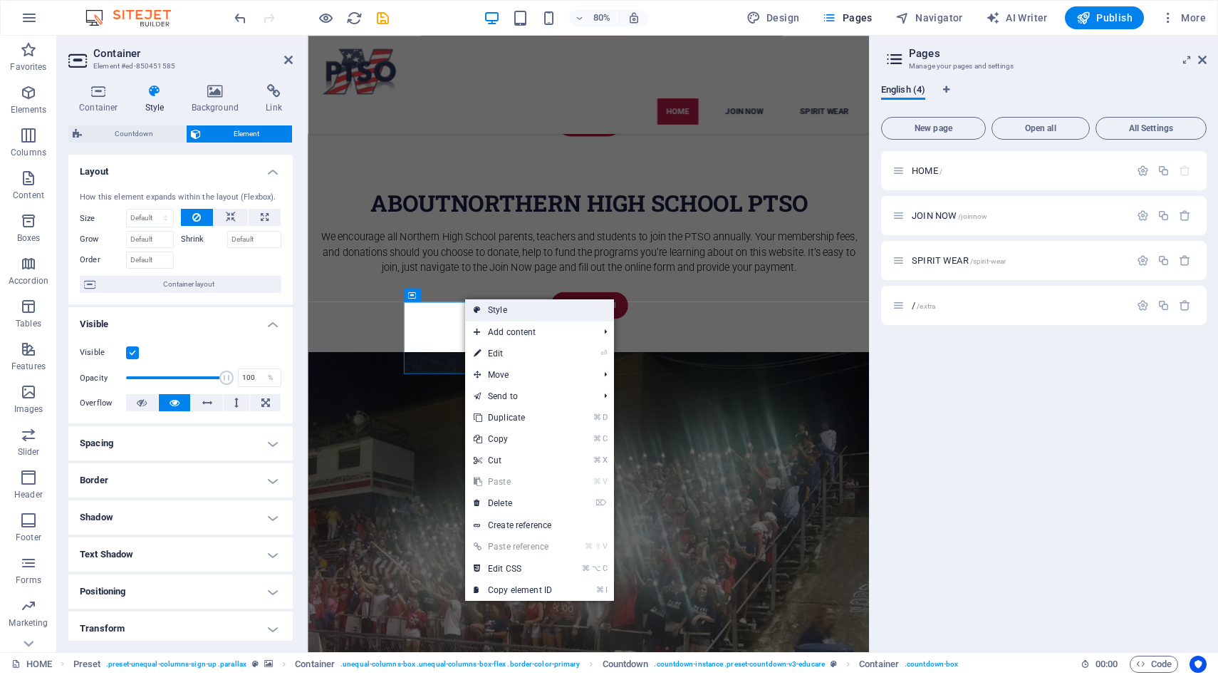
click at [504, 312] on link "Style" at bounding box center [539, 309] width 149 height 21
select select "rem"
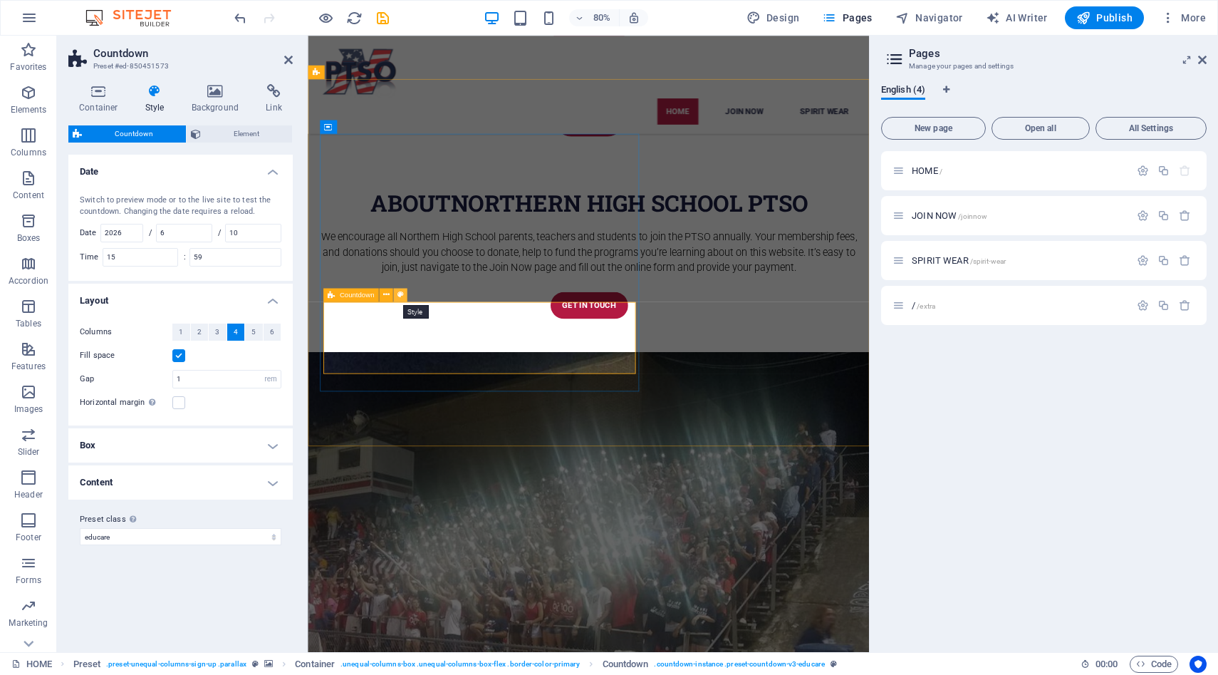
click at [400, 293] on icon at bounding box center [400, 295] width 6 height 12
click at [271, 484] on h4 "Content" at bounding box center [180, 482] width 224 height 34
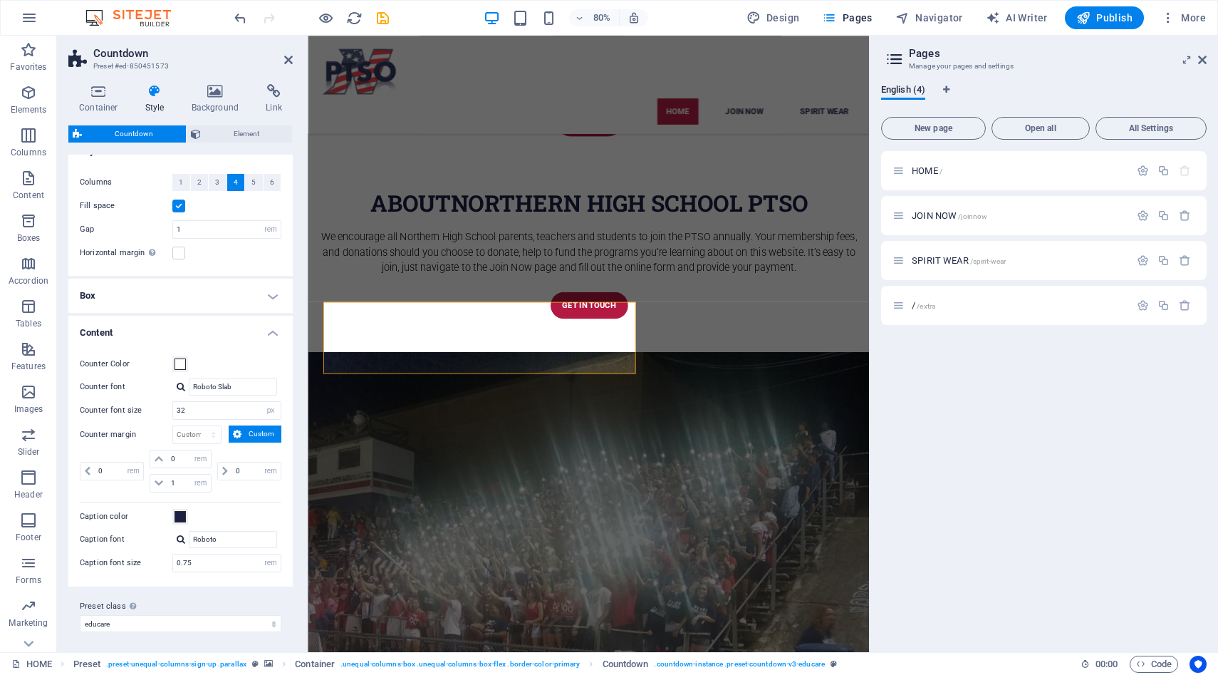
scroll to position [152, 0]
click at [271, 619] on select "educare Add preset class" at bounding box center [181, 621] width 202 height 17
click at [80, 613] on select "educare Add preset class" at bounding box center [181, 621] width 202 height 17
select select "preset-countdown-v3-educare"
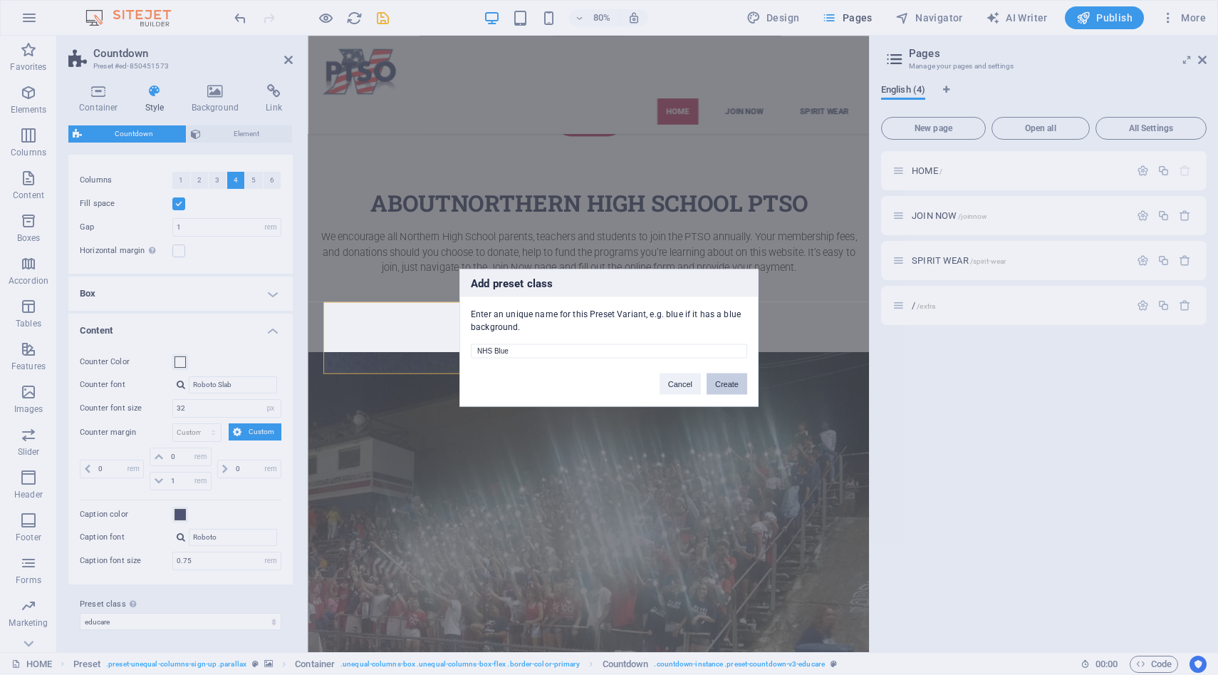
type input "NHS Blue"
click at [732, 380] on button "Create" at bounding box center [727, 383] width 41 height 21
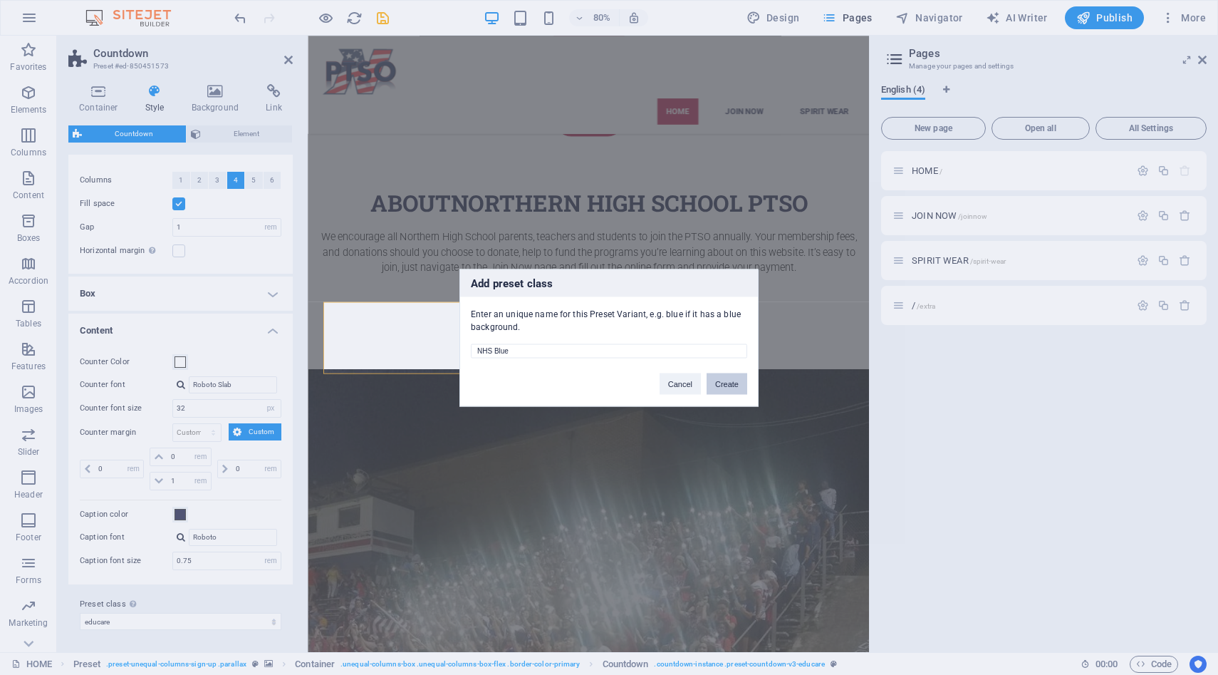
scroll to position [1059, 0]
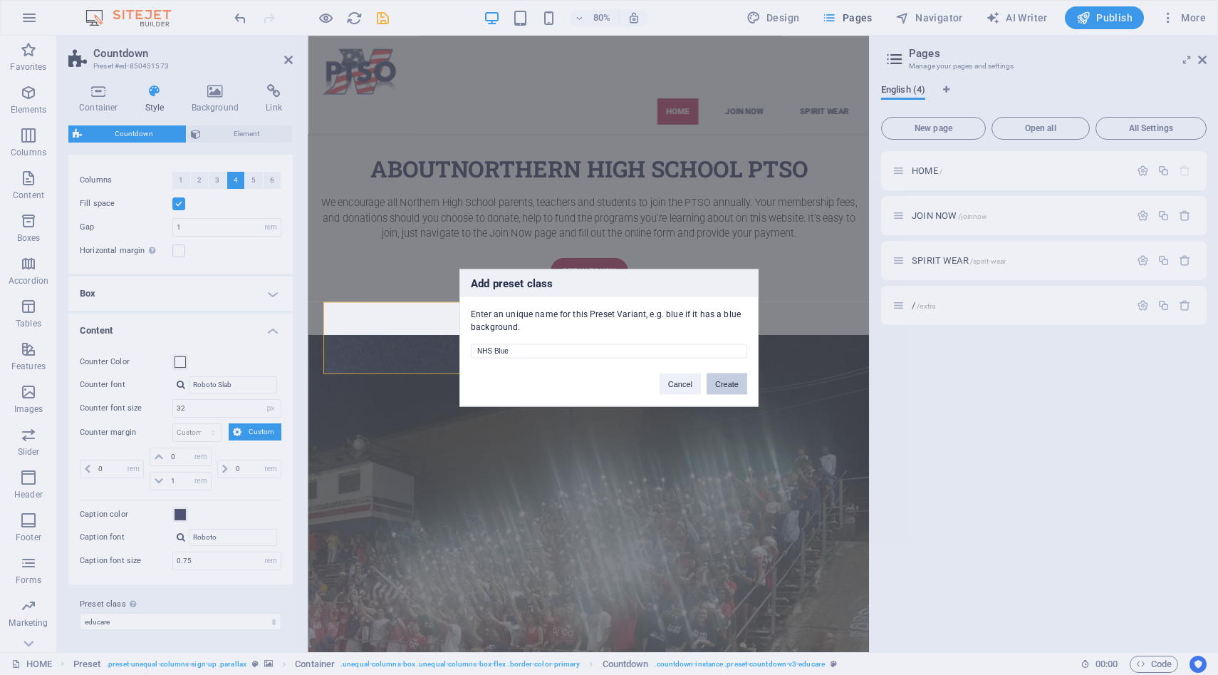
select select "preset-countdown-v3-nhs-blue"
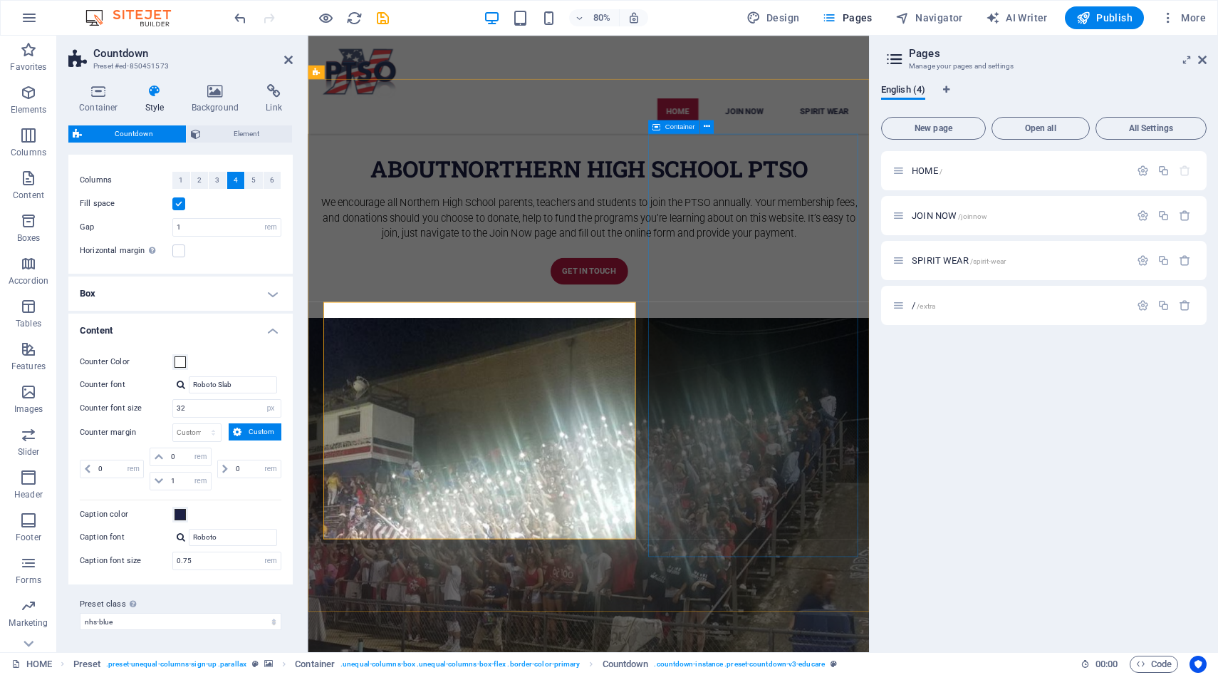
scroll to position [1016, 0]
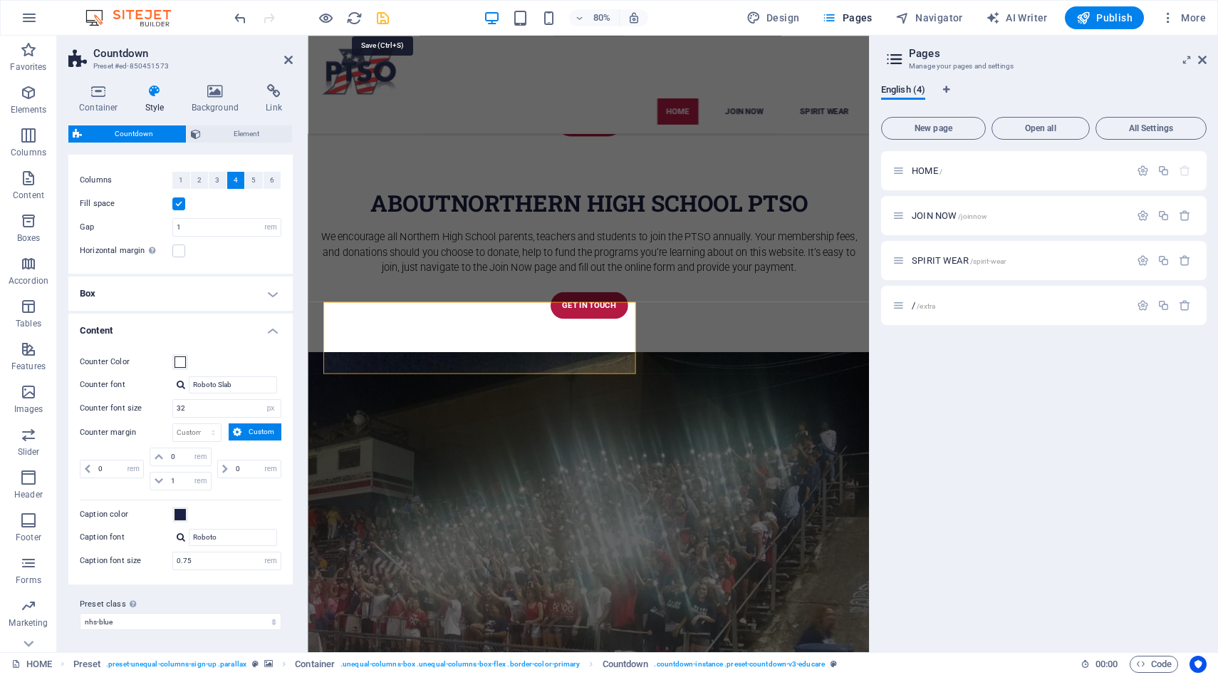
click at [383, 15] on icon "save" at bounding box center [383, 18] width 16 height 16
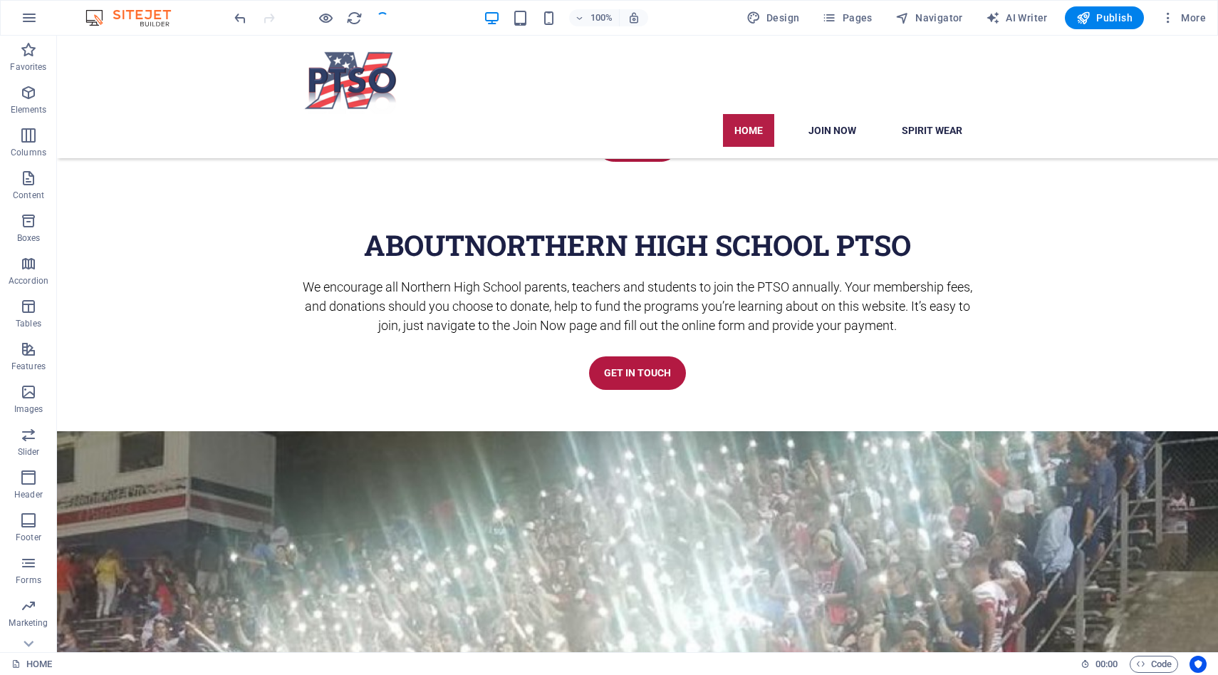
scroll to position [905, 0]
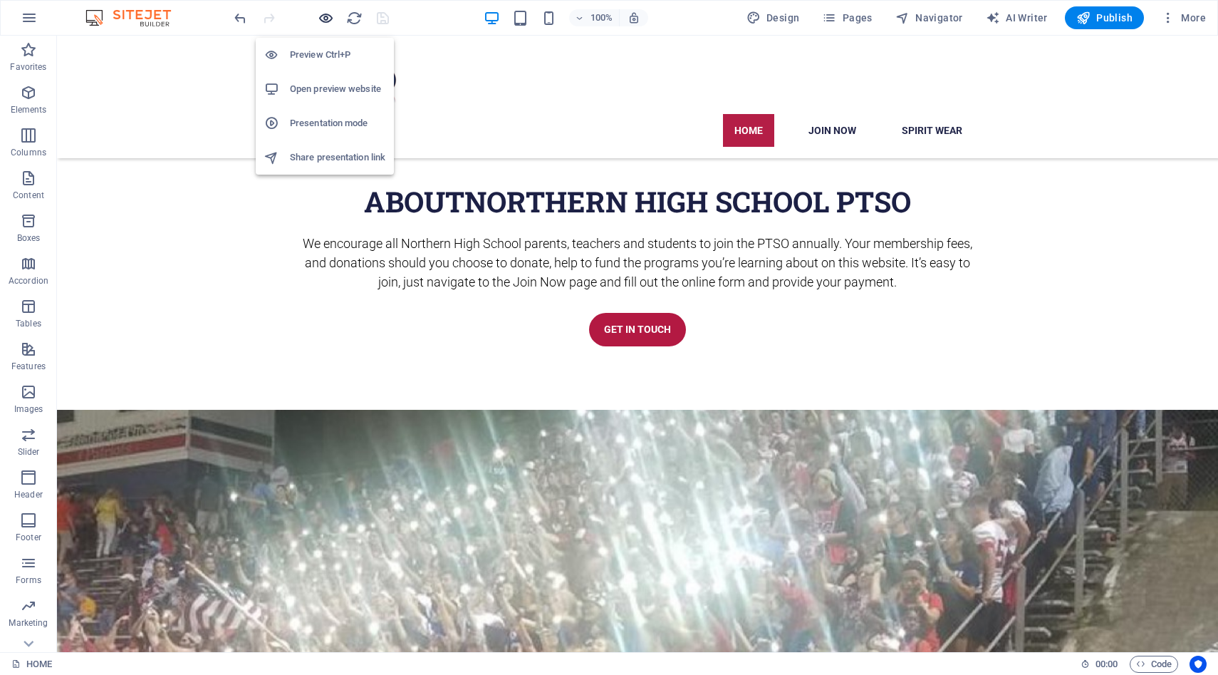
click at [326, 16] on icon "button" at bounding box center [326, 18] width 16 height 16
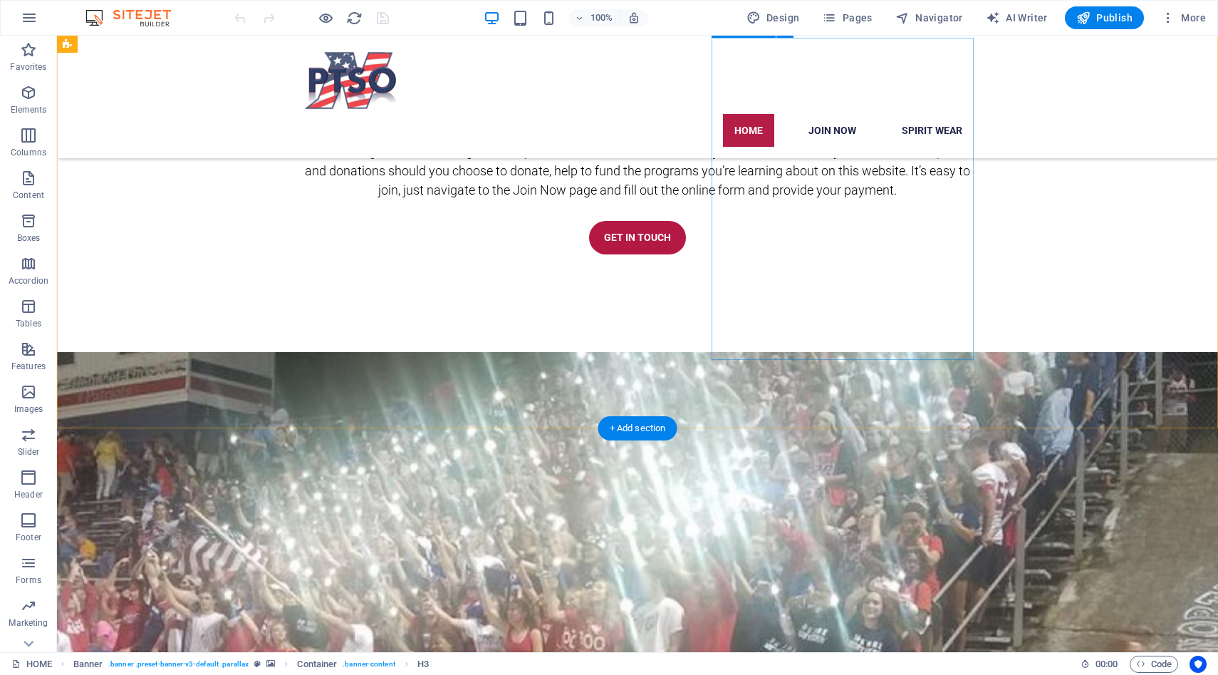
scroll to position [1016, 0]
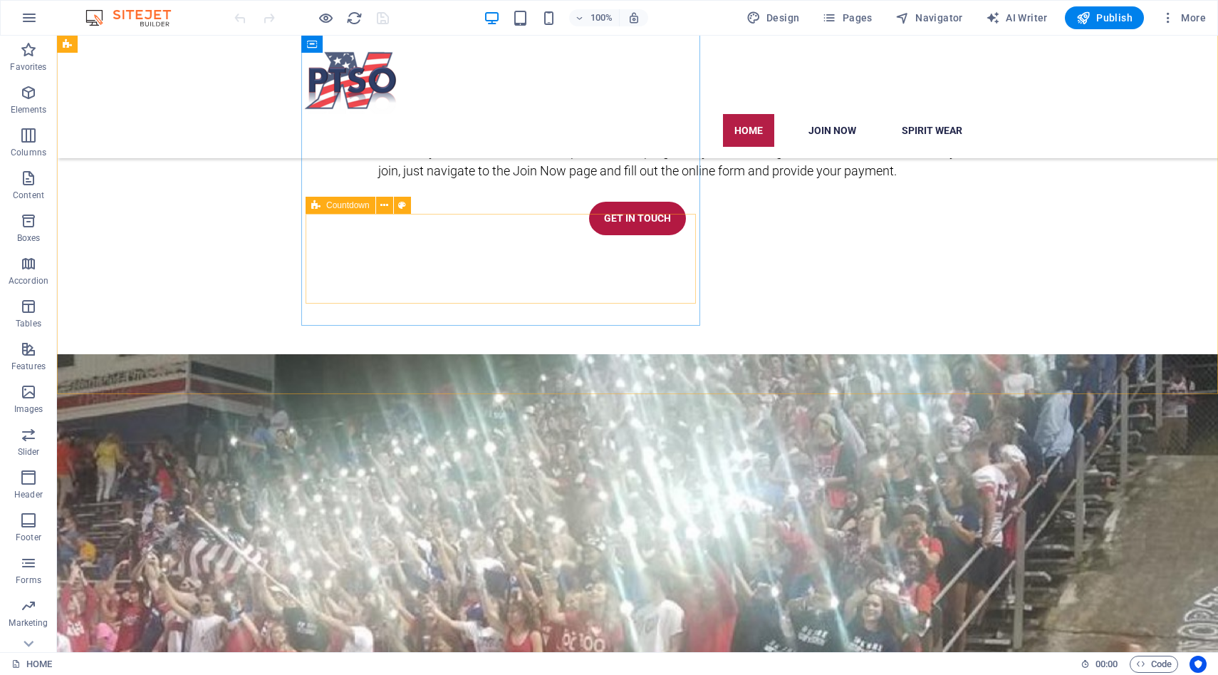
click at [314, 206] on icon at bounding box center [315, 205] width 9 height 17
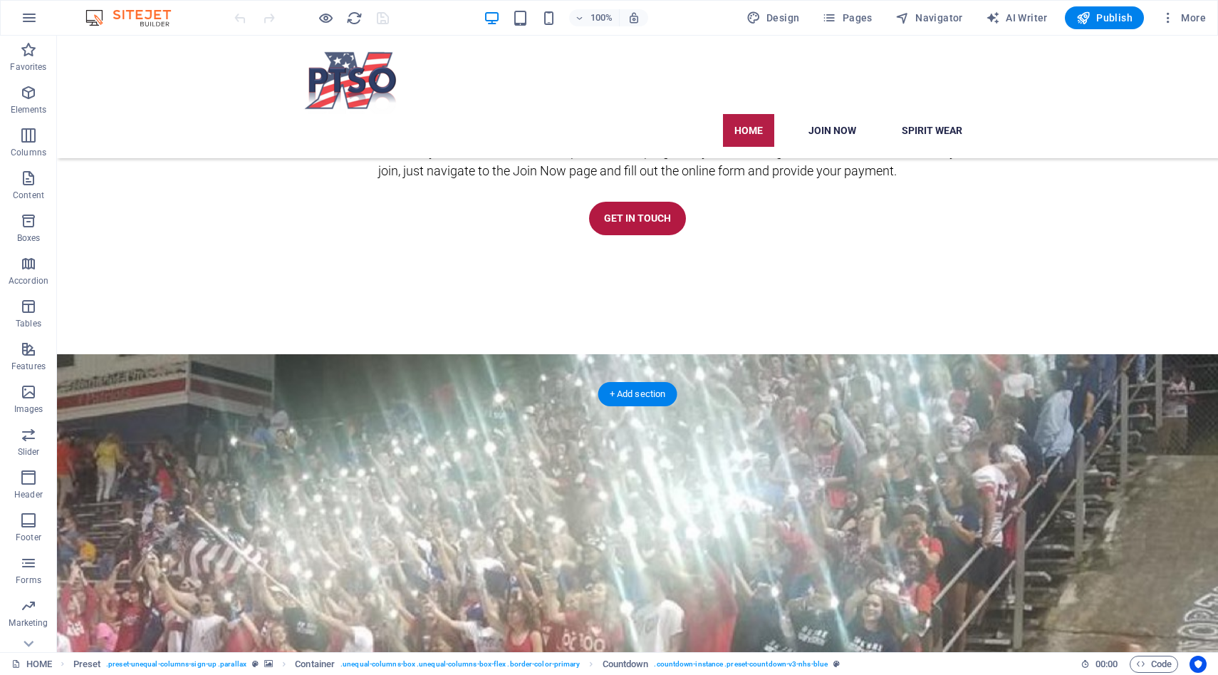
drag, startPoint x: 371, startPoint y: 242, endPoint x: 313, endPoint y: 202, distance: 70.8
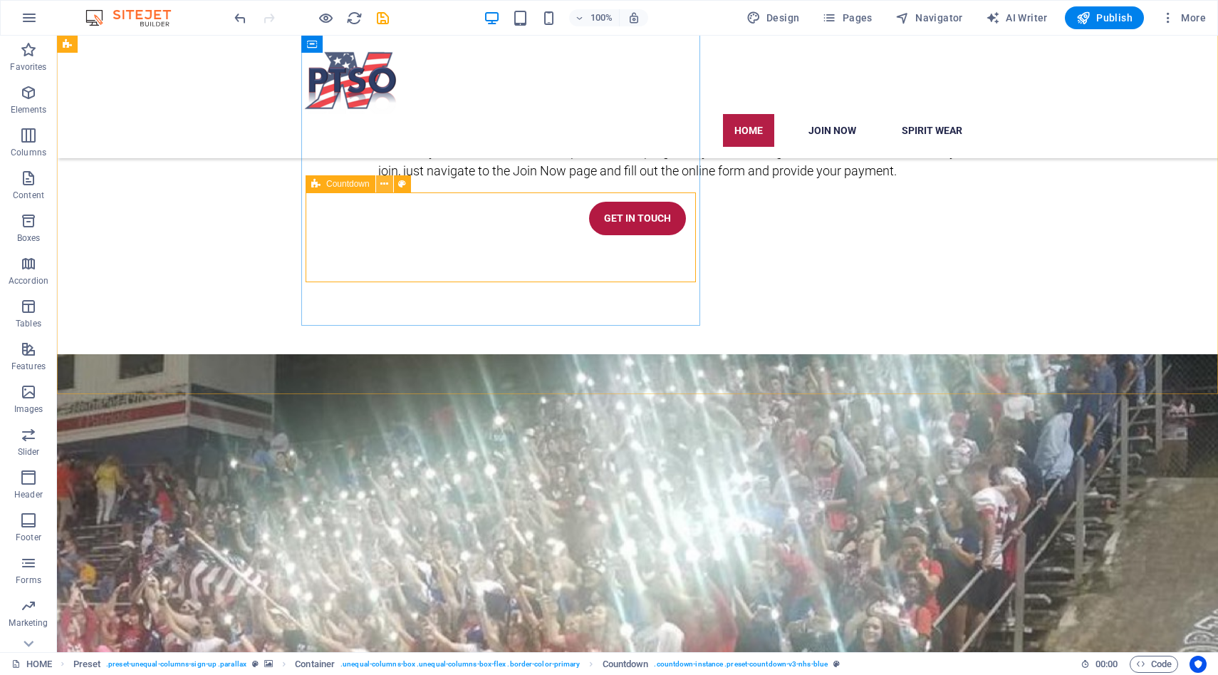
click at [385, 186] on icon at bounding box center [385, 184] width 8 height 15
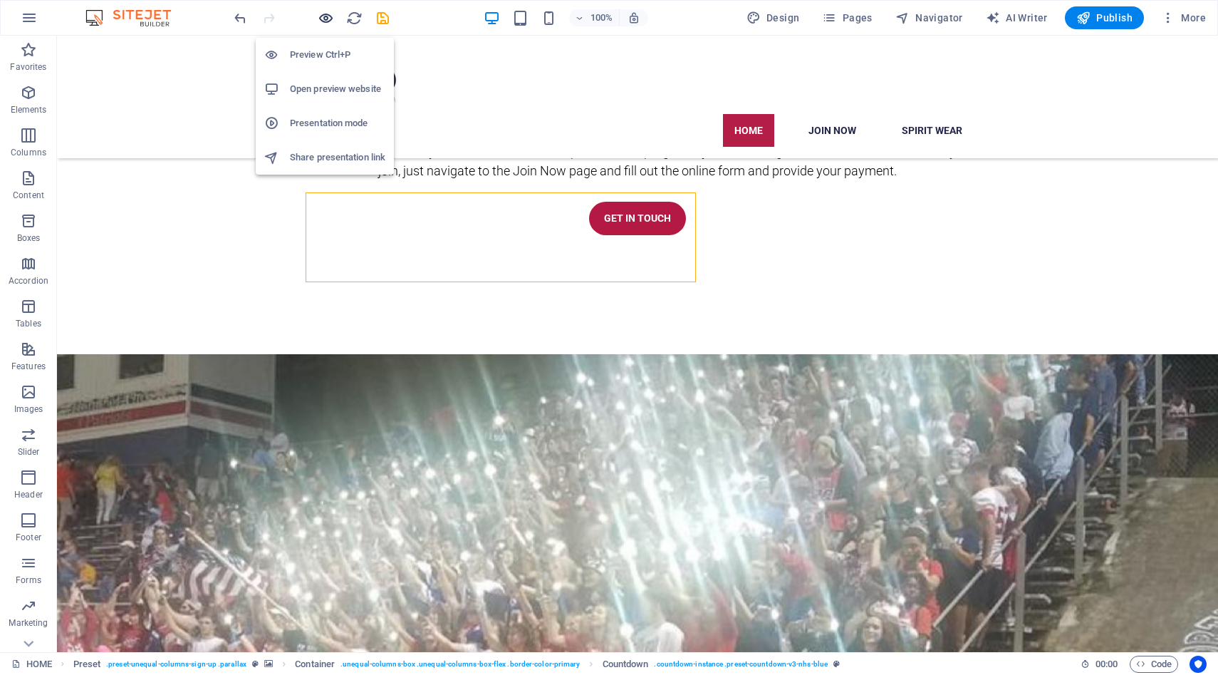
click at [324, 17] on icon "button" at bounding box center [326, 18] width 16 height 16
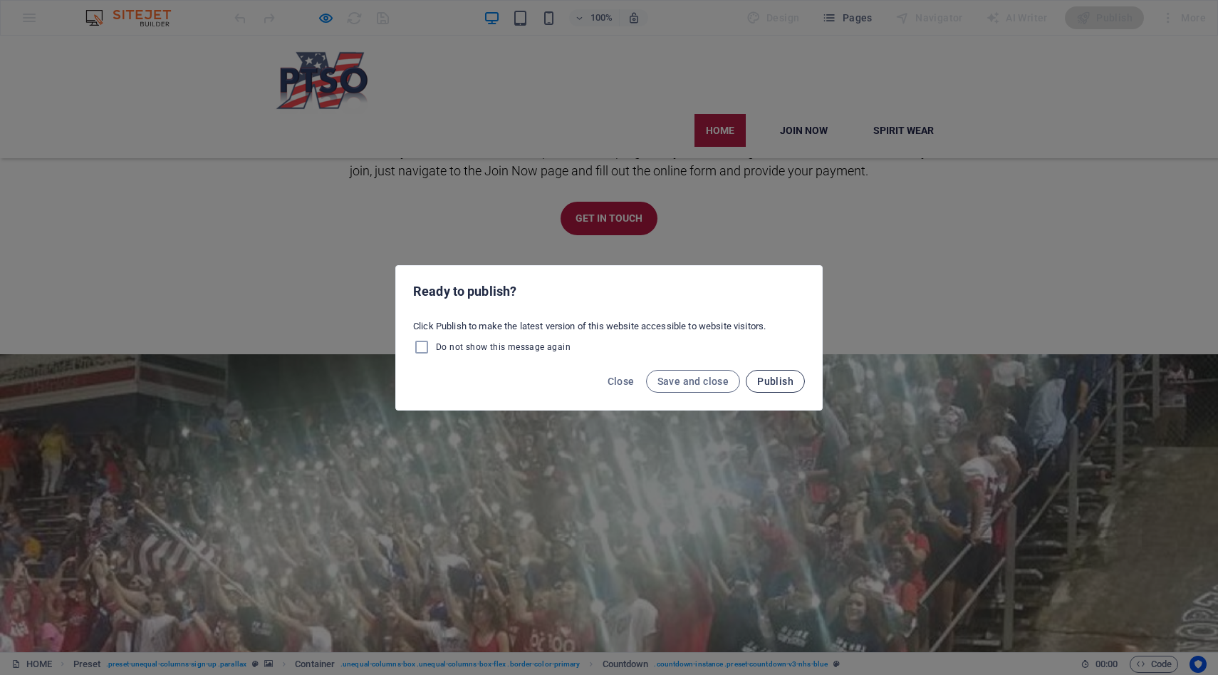
click at [770, 383] on span "Publish" at bounding box center [775, 381] width 36 height 11
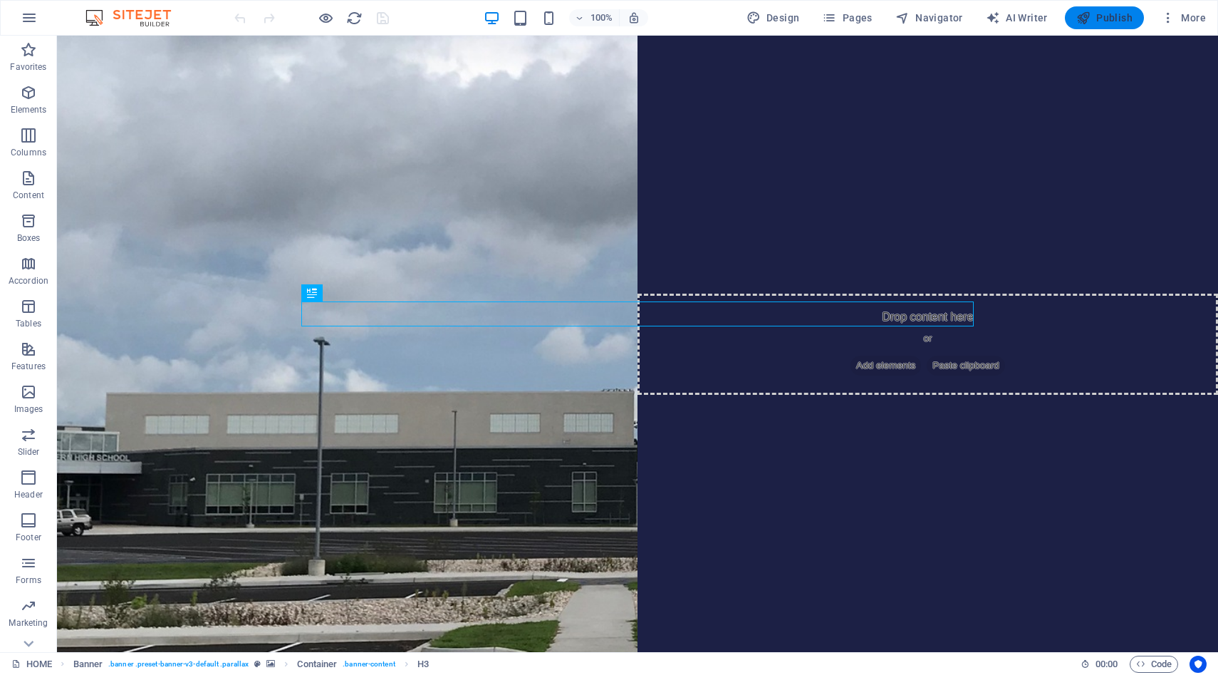
click at [1108, 18] on span "Publish" at bounding box center [1105, 18] width 56 height 14
